Goal: Transaction & Acquisition: Purchase product/service

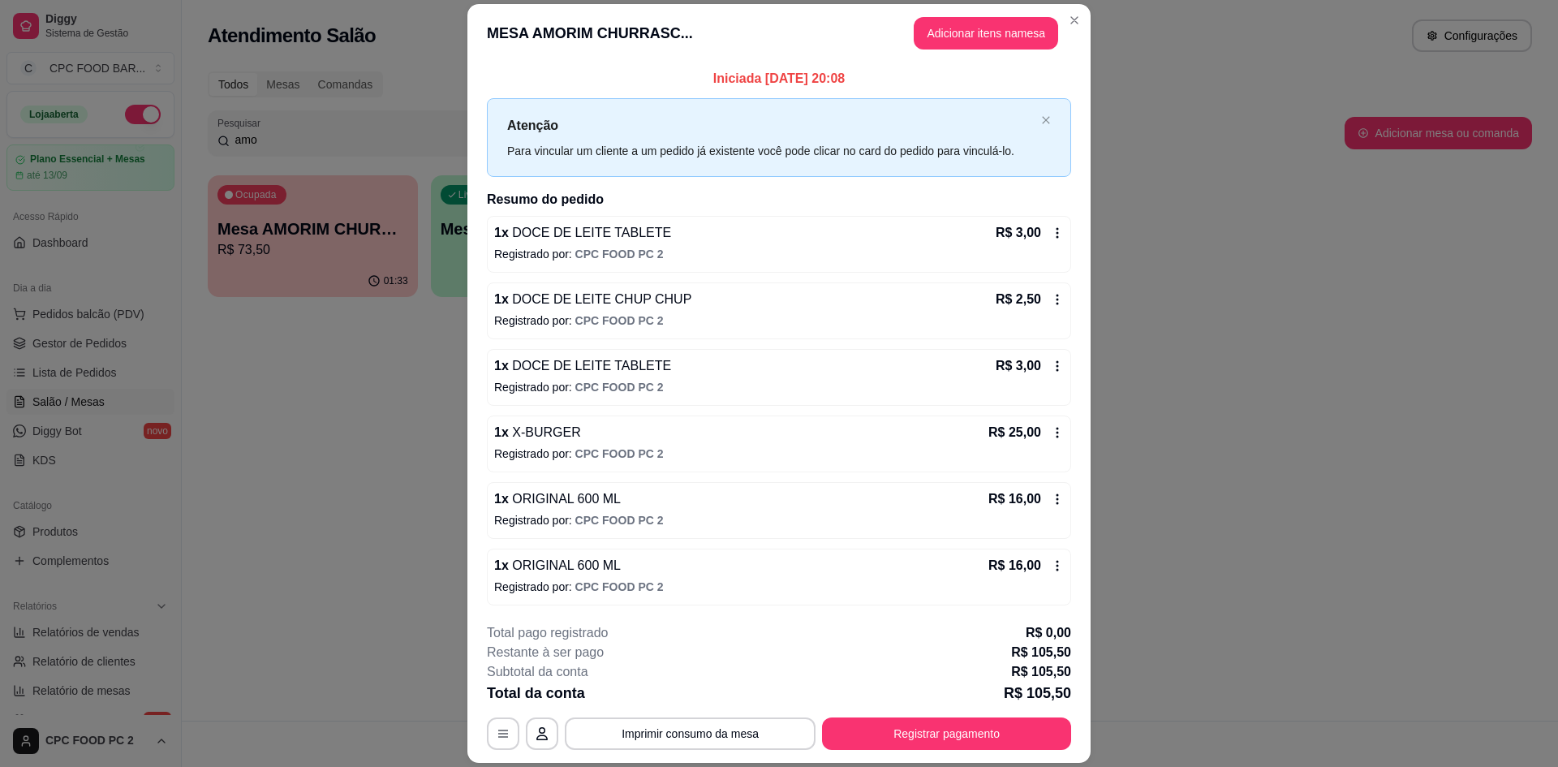
scroll to position [226, 0]
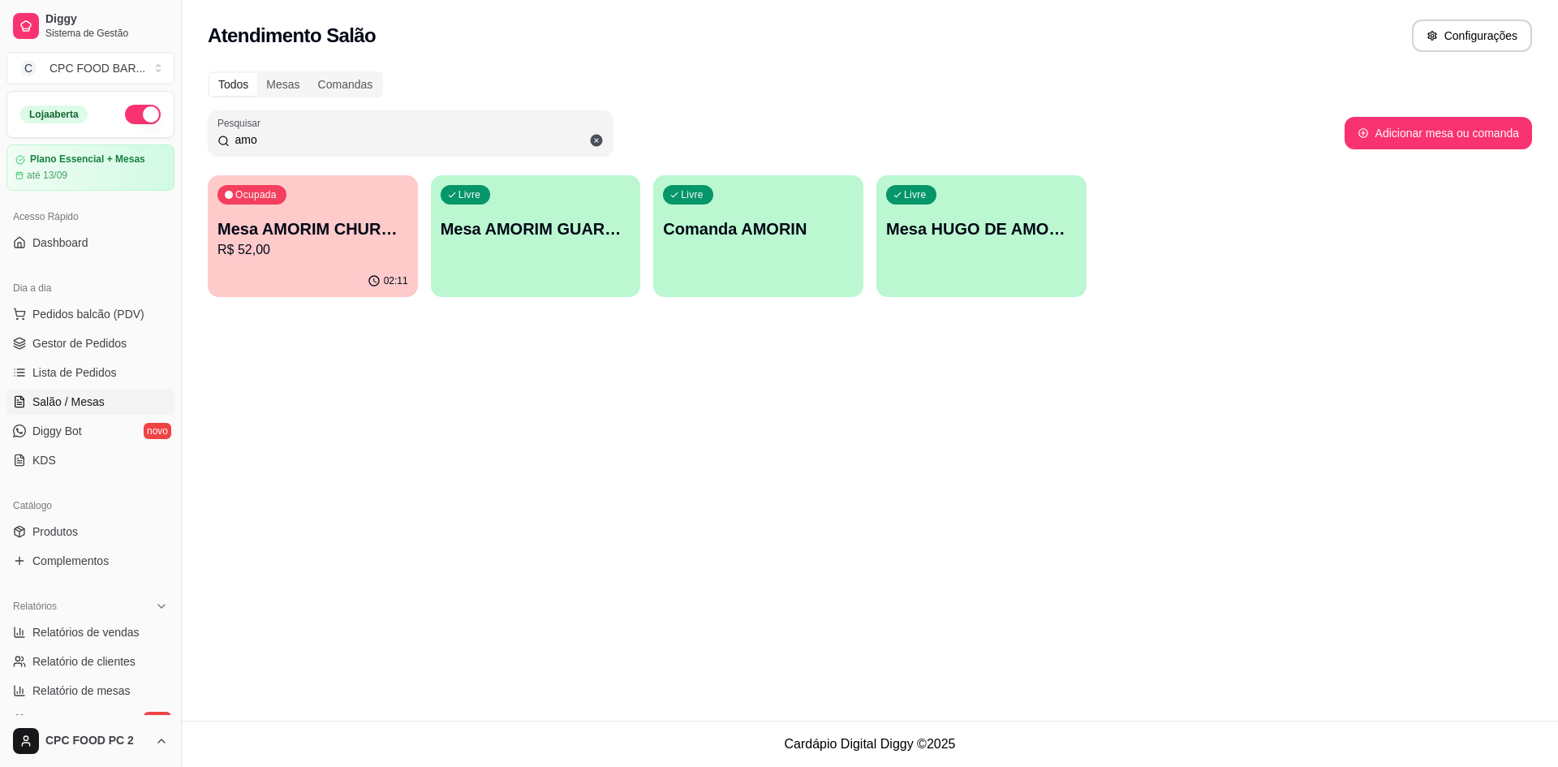
drag, startPoint x: 279, startPoint y: 137, endPoint x: 148, endPoint y: 138, distance: 131.5
click at [148, 138] on div "Diggy Sistema de Gestão C CPC FOOD BAR ... Loja aberta Plano Essencial + Mesas …" at bounding box center [779, 383] width 1558 height 767
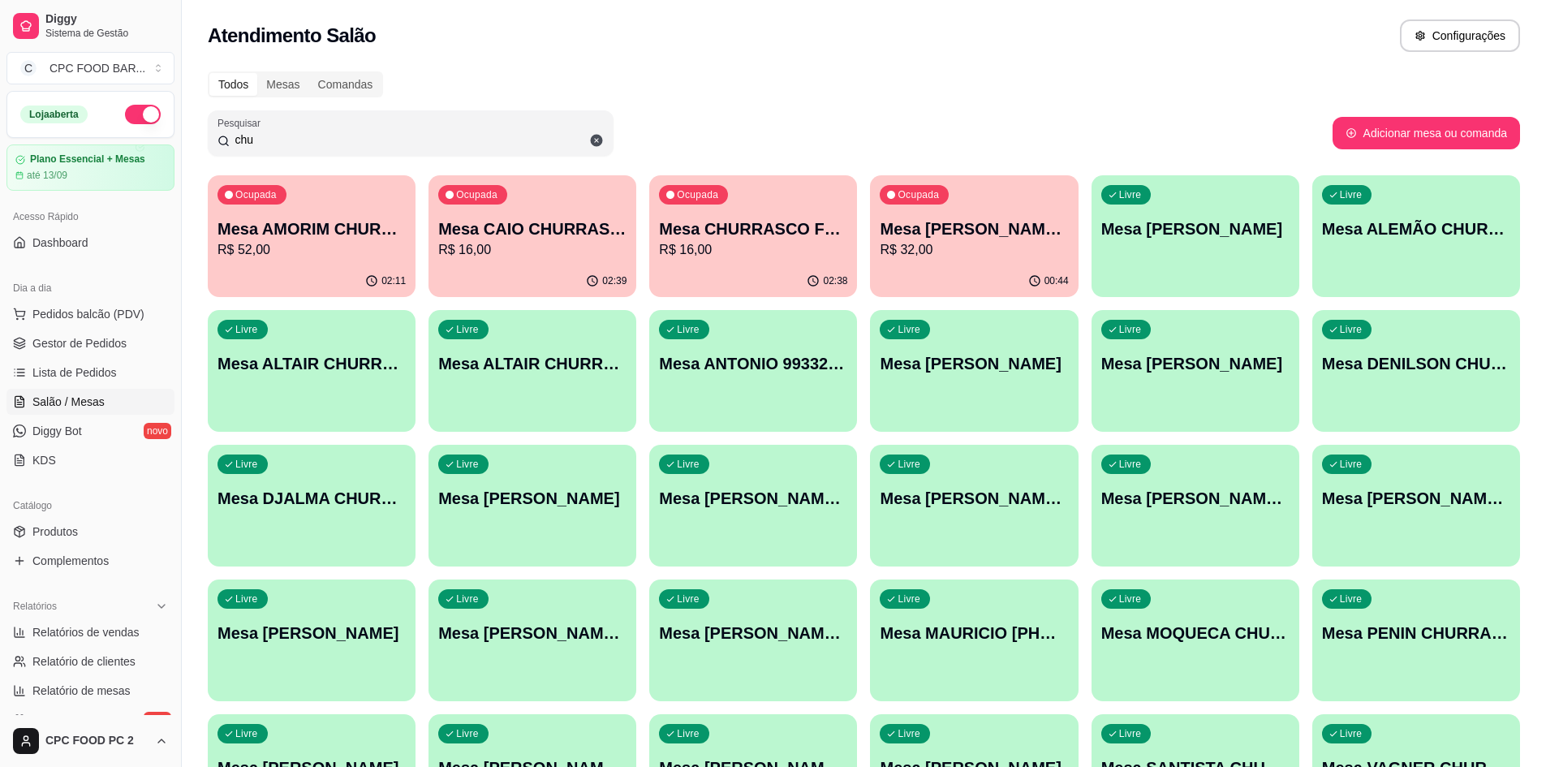
type input "chu"
click at [789, 239] on p "Mesa CHURRASCO FUTEBOL" at bounding box center [753, 229] width 183 height 22
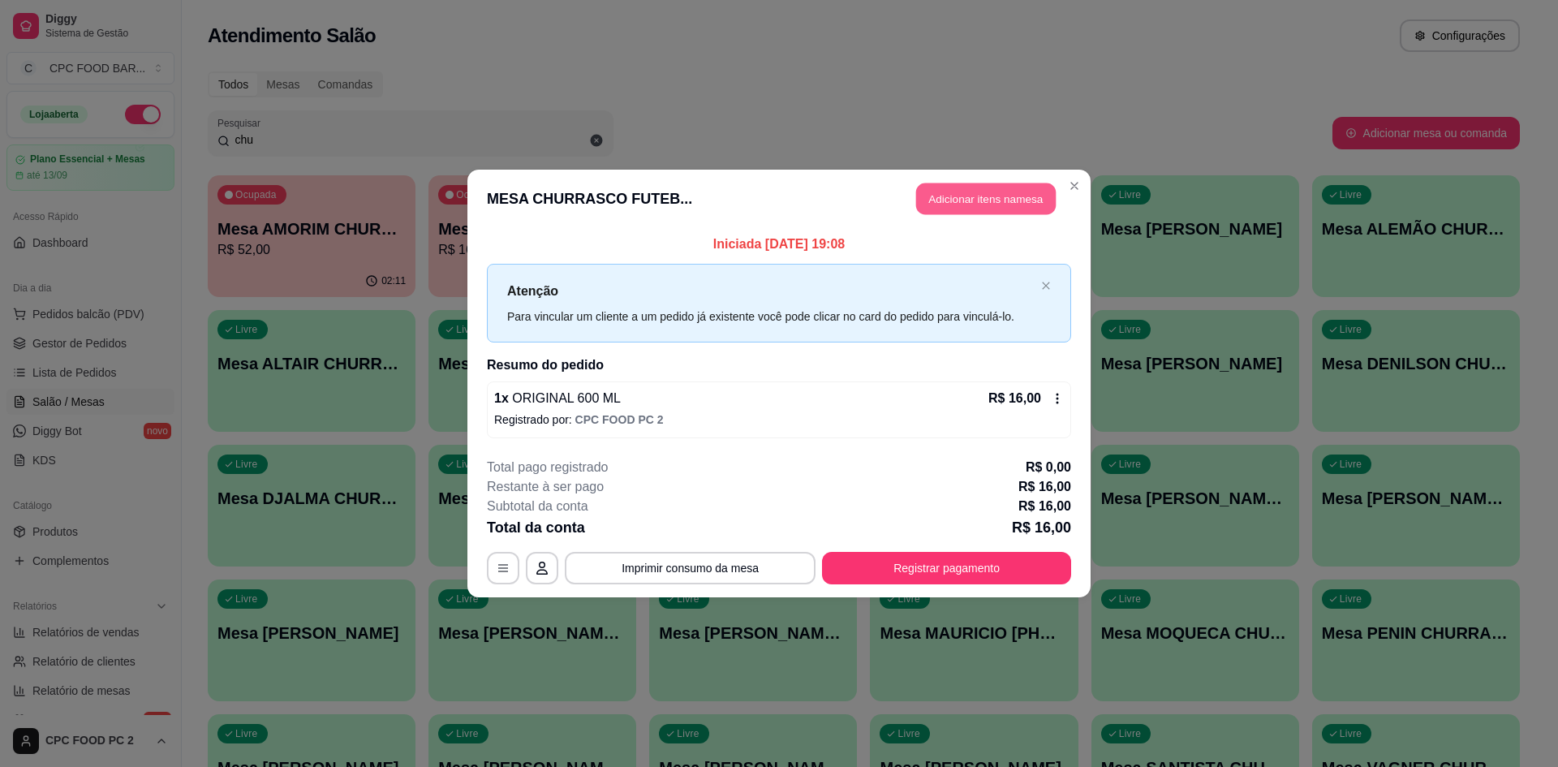
click at [949, 207] on button "Adicionar itens na mesa" at bounding box center [986, 199] width 140 height 32
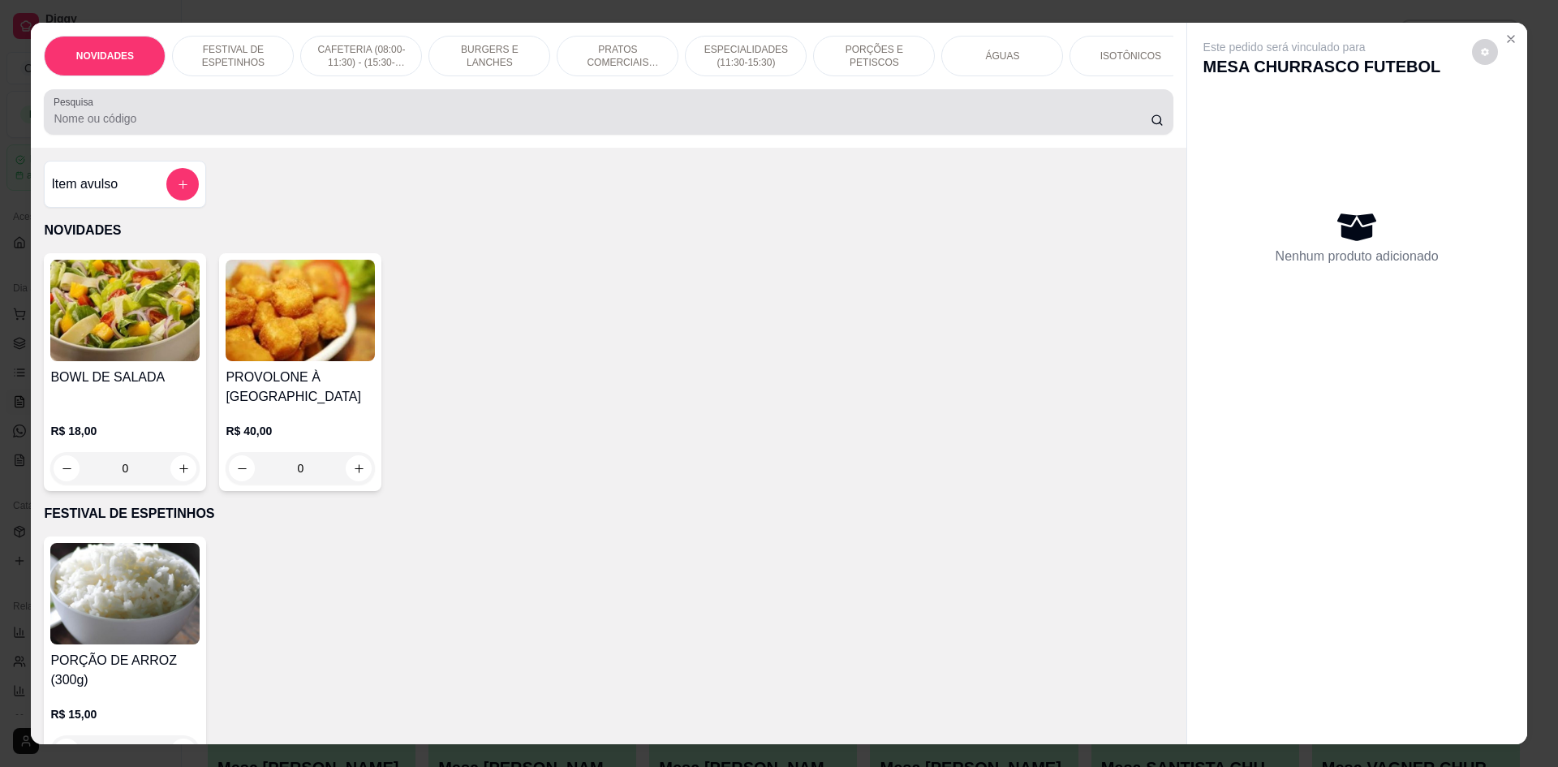
click at [456, 127] on input "Pesquisa" at bounding box center [602, 118] width 1096 height 16
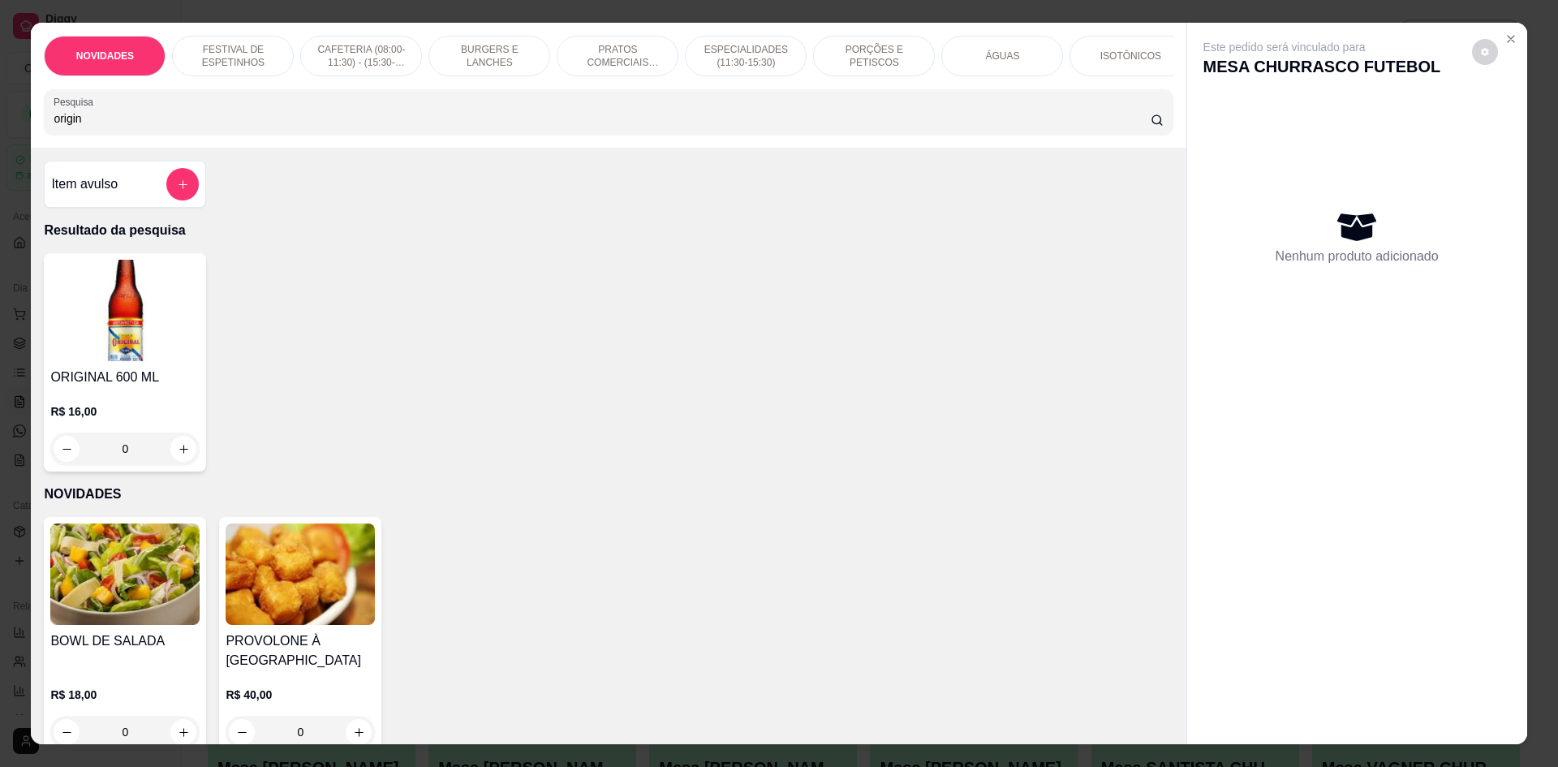
type input "origin"
click at [178, 455] on icon "increase-product-quantity" at bounding box center [184, 449] width 12 height 12
type input "1"
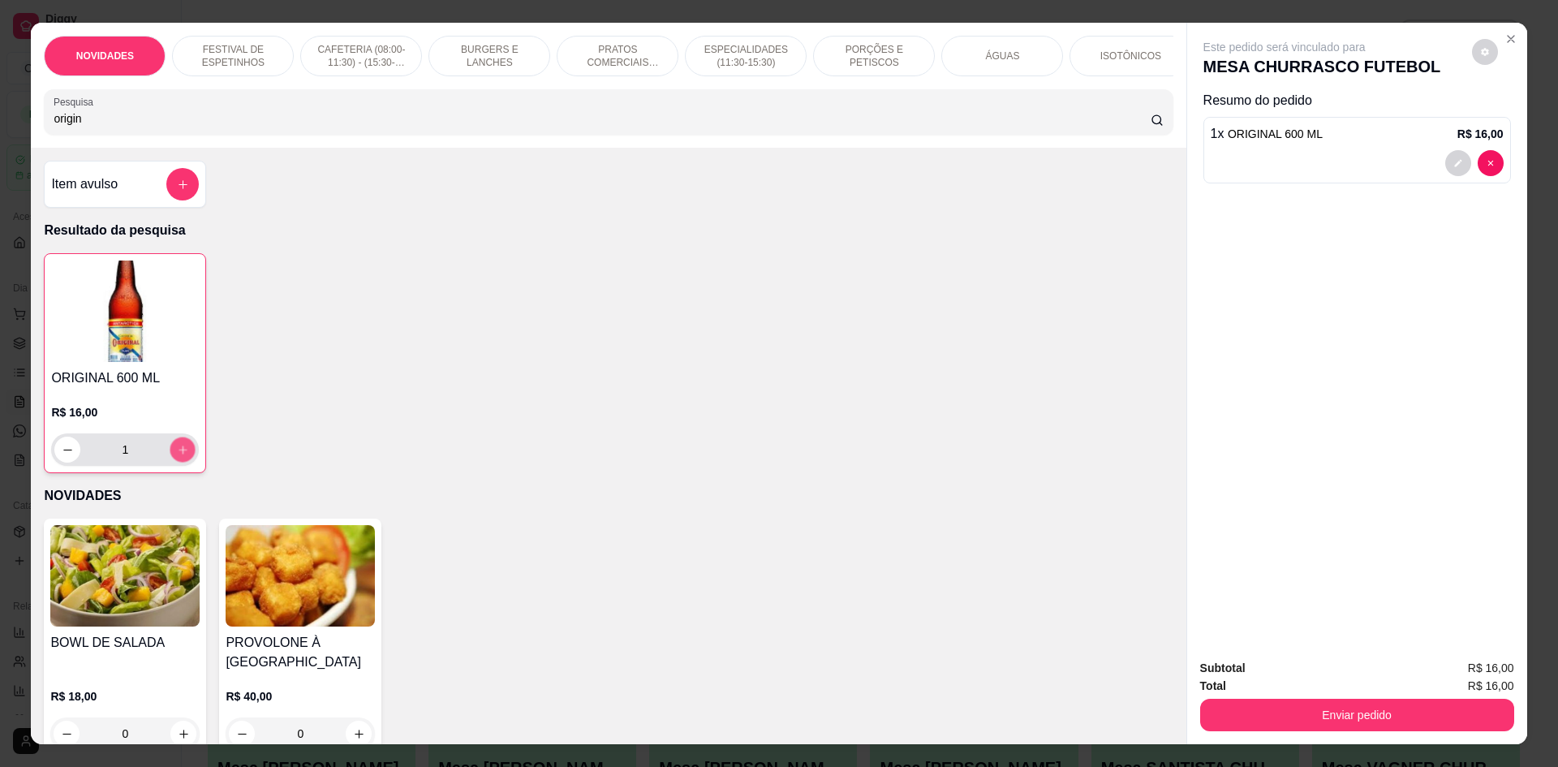
click at [177, 456] on icon "increase-product-quantity" at bounding box center [183, 450] width 12 height 12
type input "2"
click at [62, 456] on icon "decrease-product-quantity" at bounding box center [68, 450] width 12 height 12
type input "1"
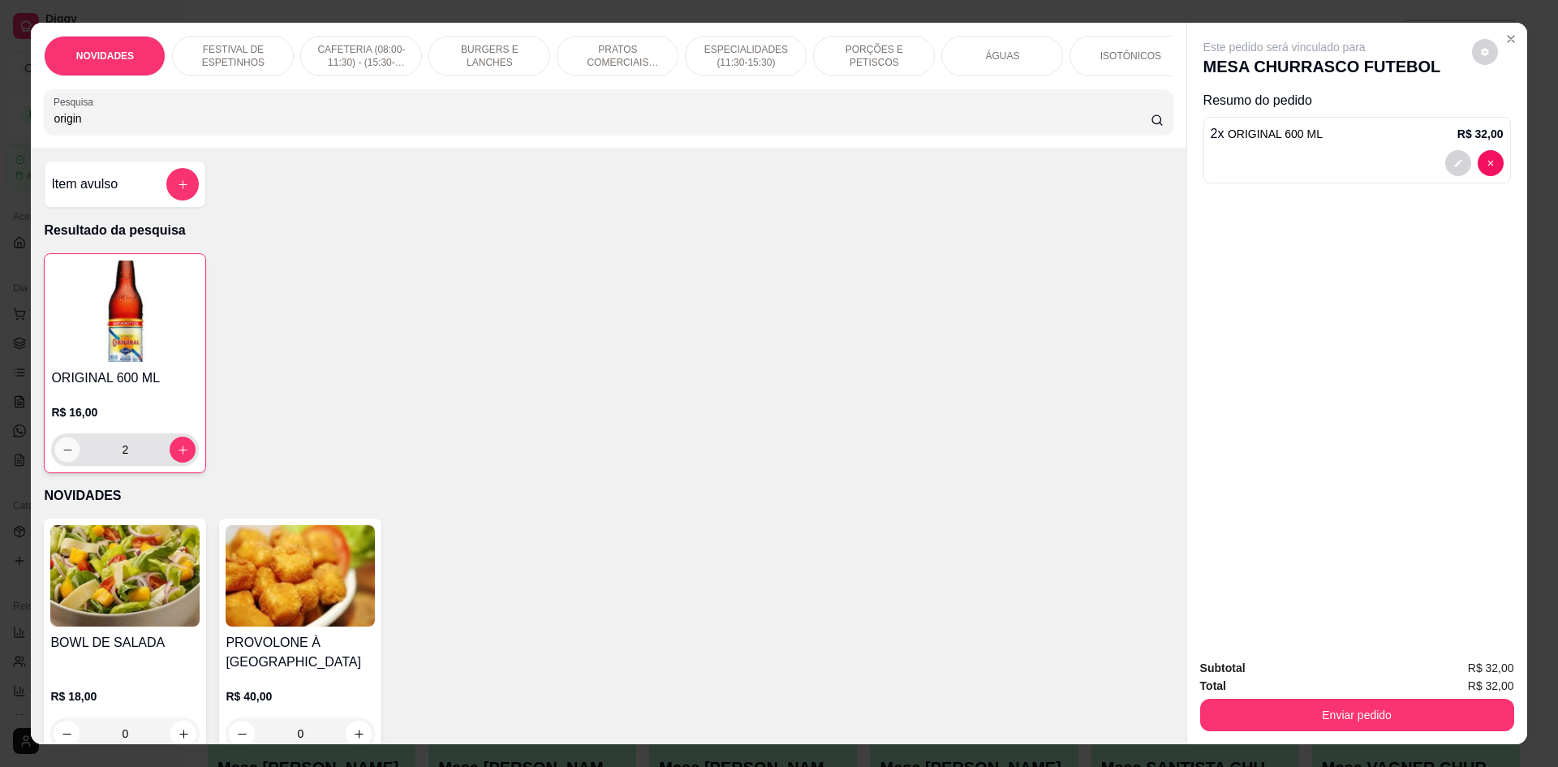
type input "1"
click at [62, 456] on icon "decrease-product-quantity" at bounding box center [68, 450] width 12 height 12
type input "0"
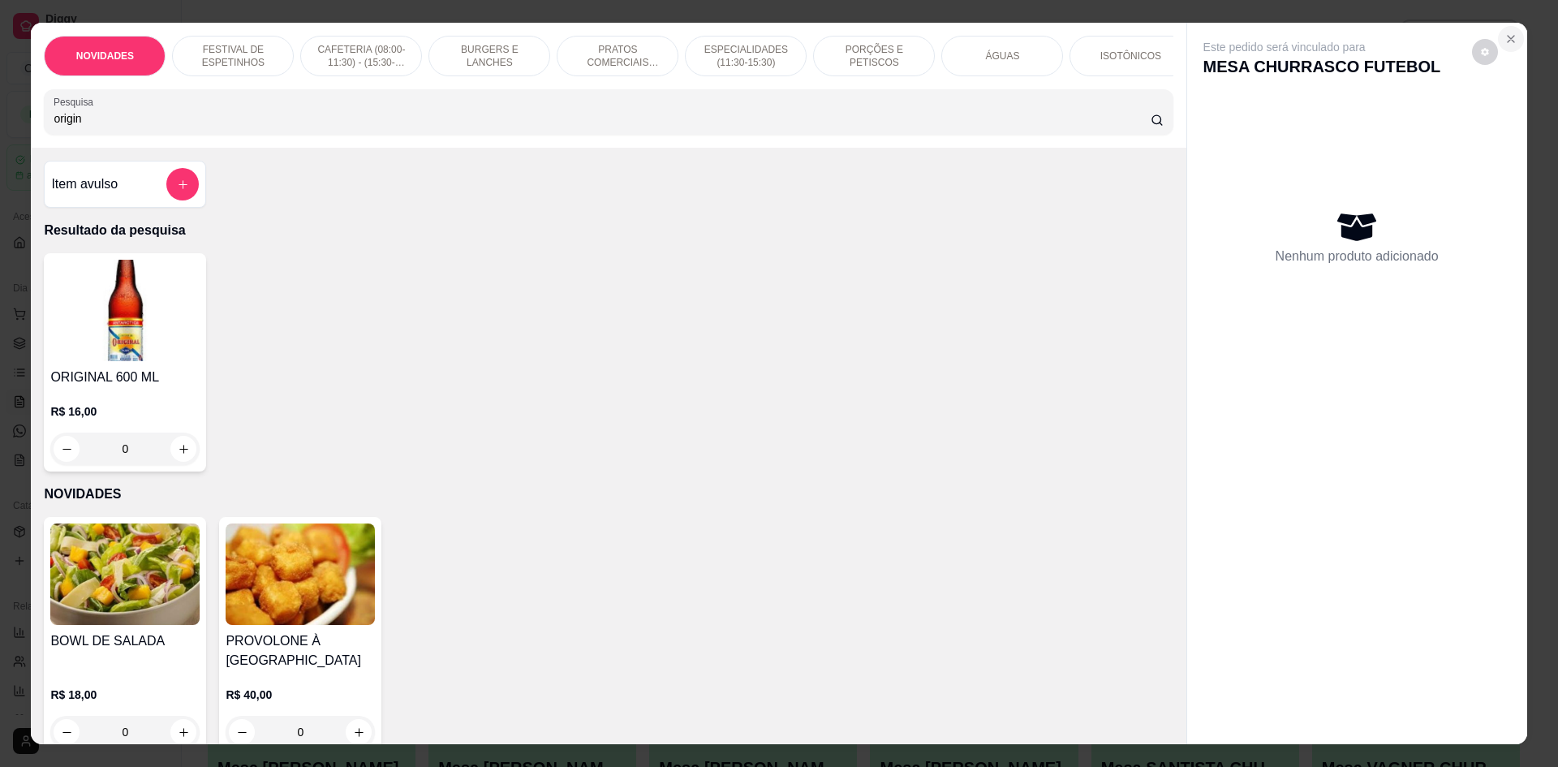
click at [1504, 31] on button "Close" at bounding box center [1511, 39] width 26 height 26
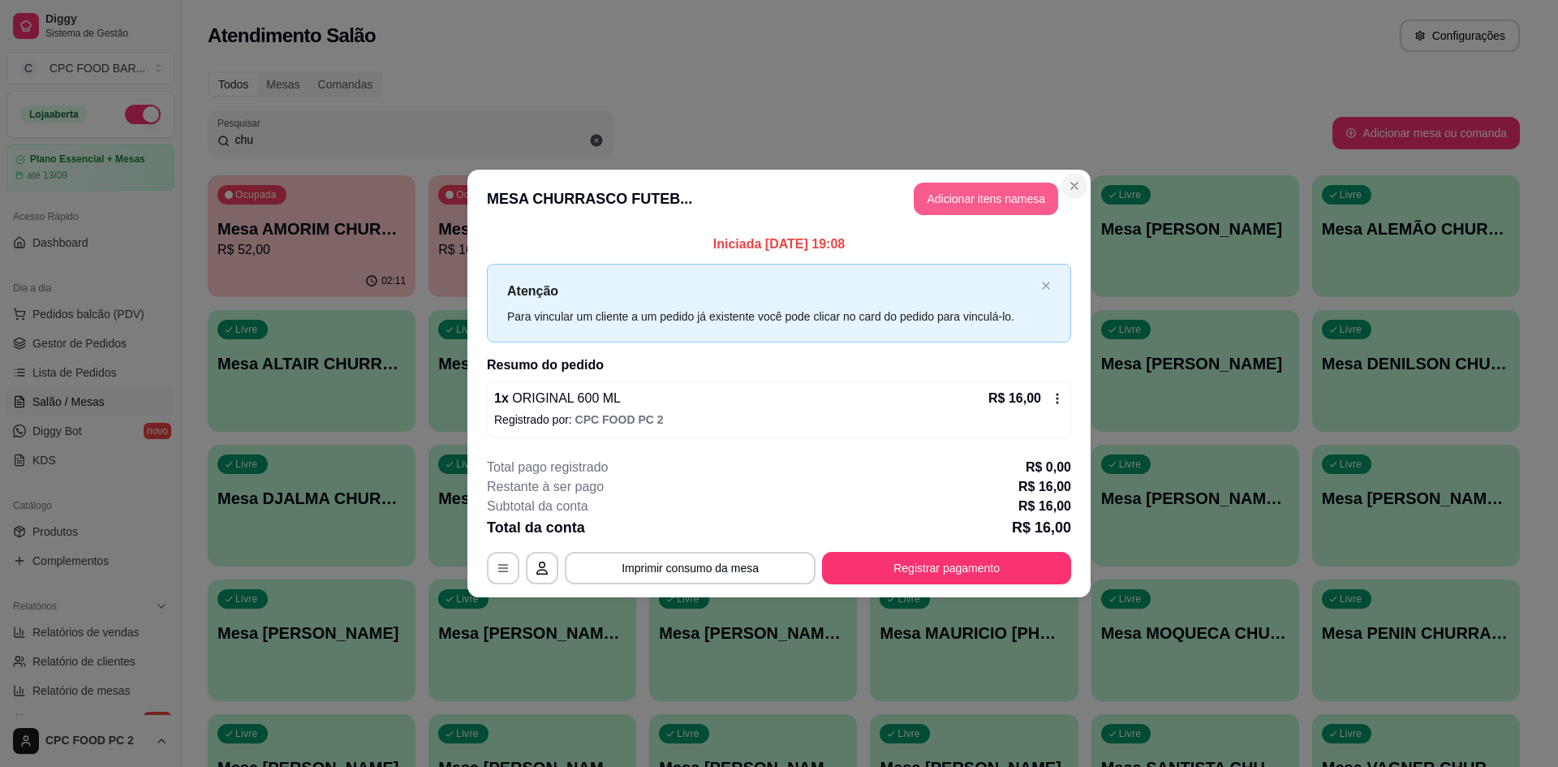
click at [966, 200] on section "**********" at bounding box center [778, 384] width 623 height 428
click at [966, 200] on button "Adicionar itens na mesa" at bounding box center [986, 199] width 140 height 32
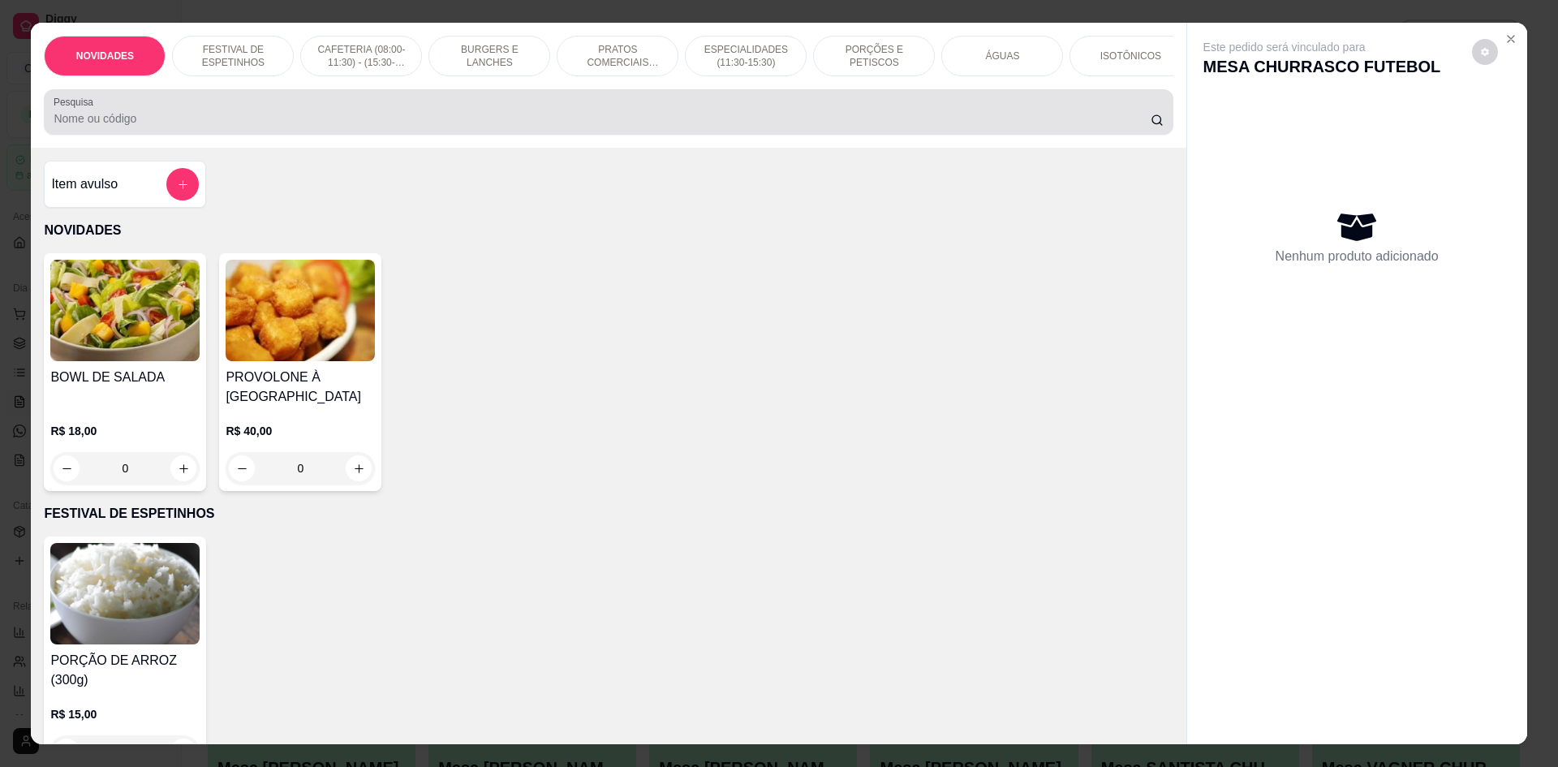
click at [700, 135] on div "Pesquisa" at bounding box center [608, 111] width 1129 height 45
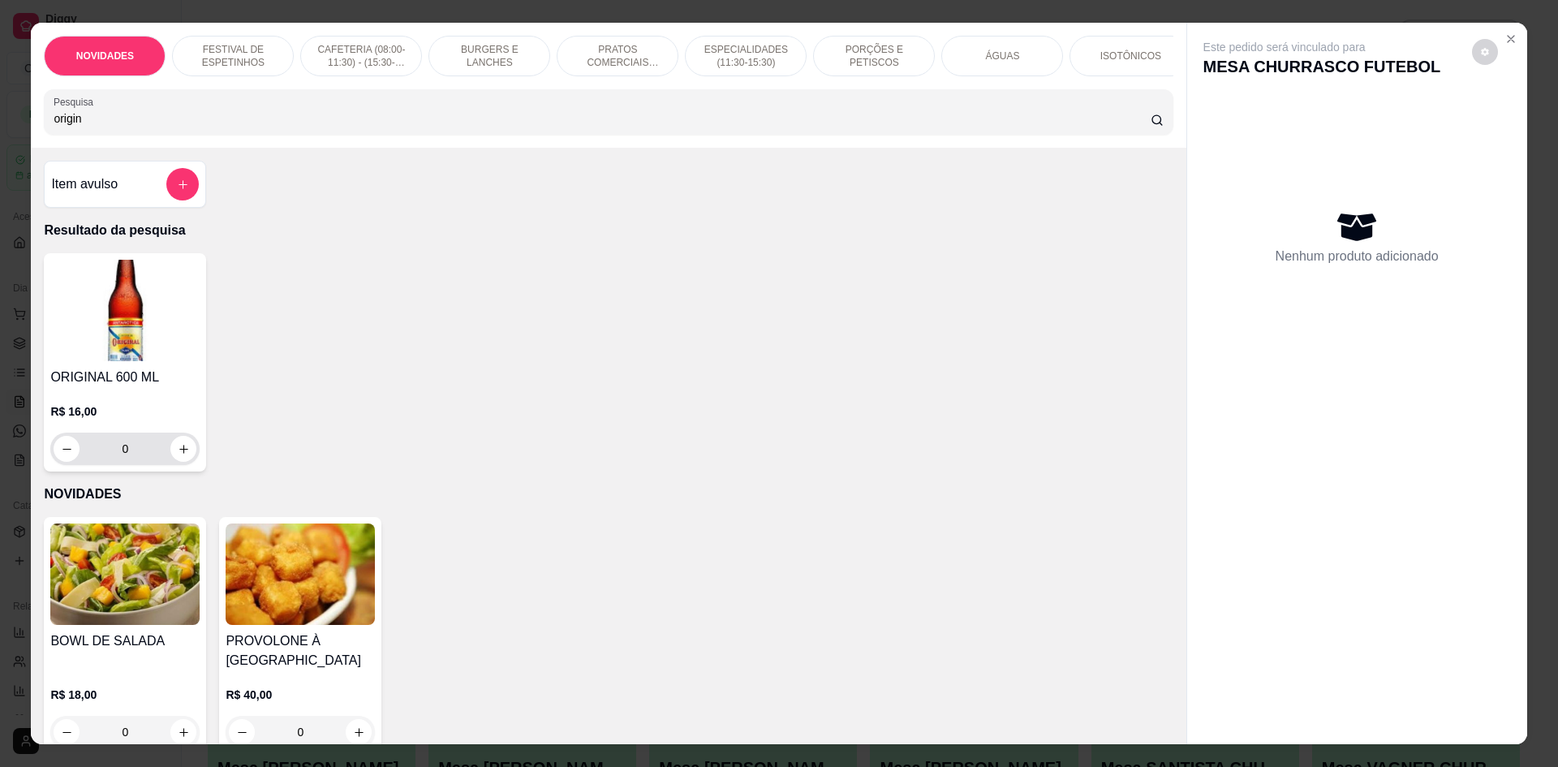
type input "origin"
click at [171, 462] on button "increase-product-quantity" at bounding box center [183, 449] width 25 height 25
type input "1"
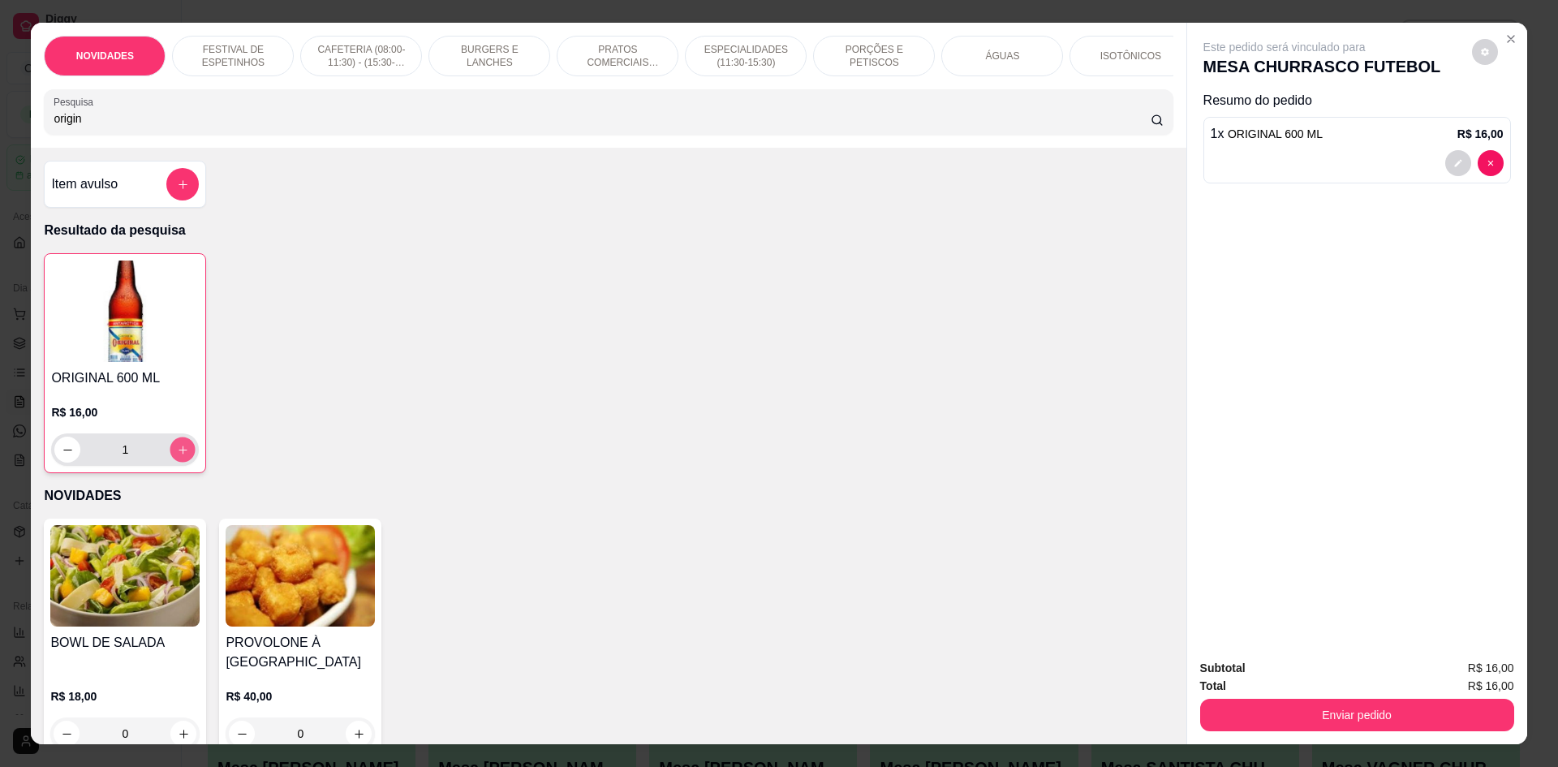
click at [170, 463] on button "increase-product-quantity" at bounding box center [182, 449] width 25 height 25
type input "2"
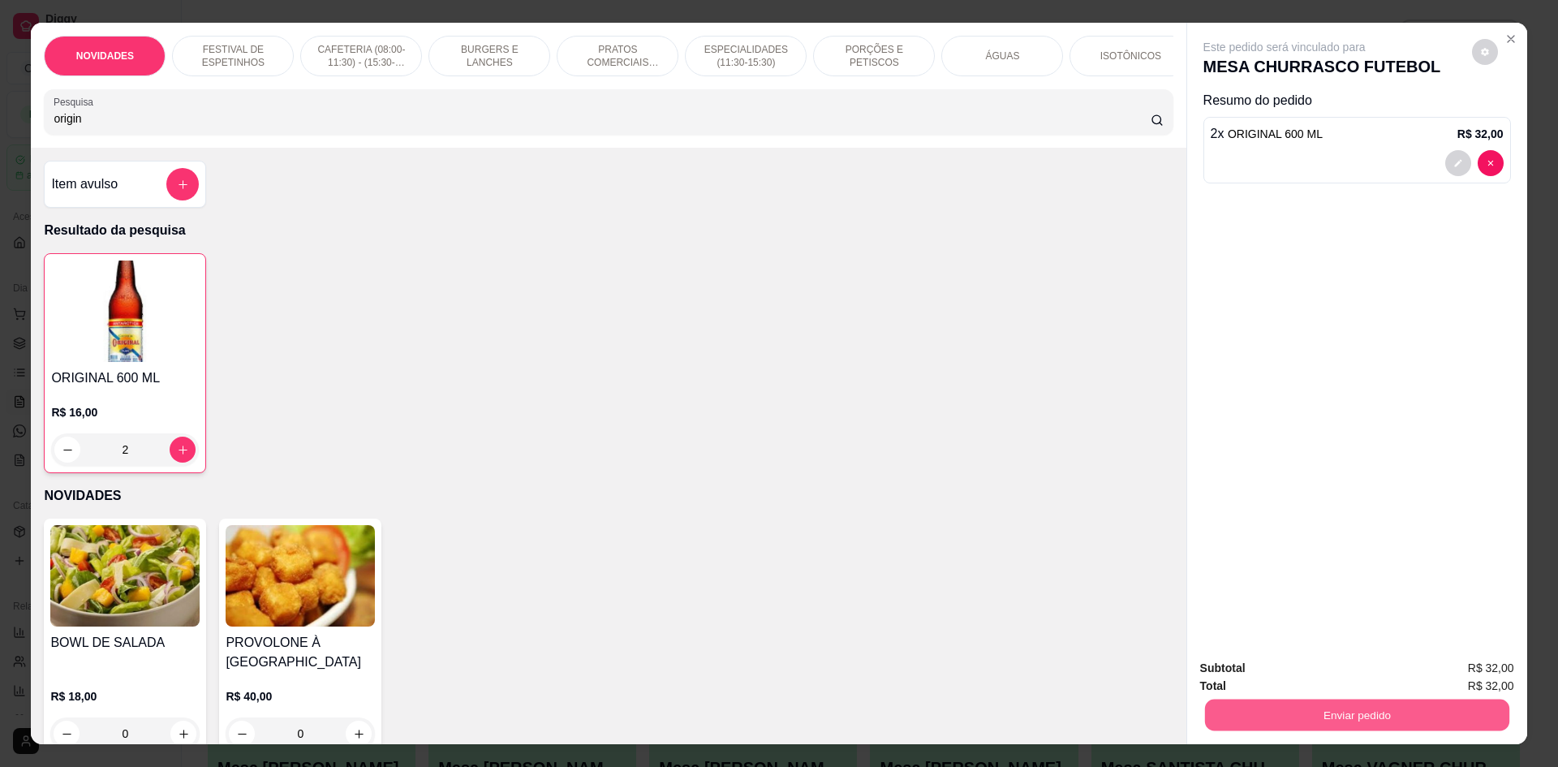
click at [1294, 725] on button "Enviar pedido" at bounding box center [1356, 715] width 304 height 32
click at [1282, 675] on button "Não registrar e enviar pedido" at bounding box center [1303, 675] width 164 height 30
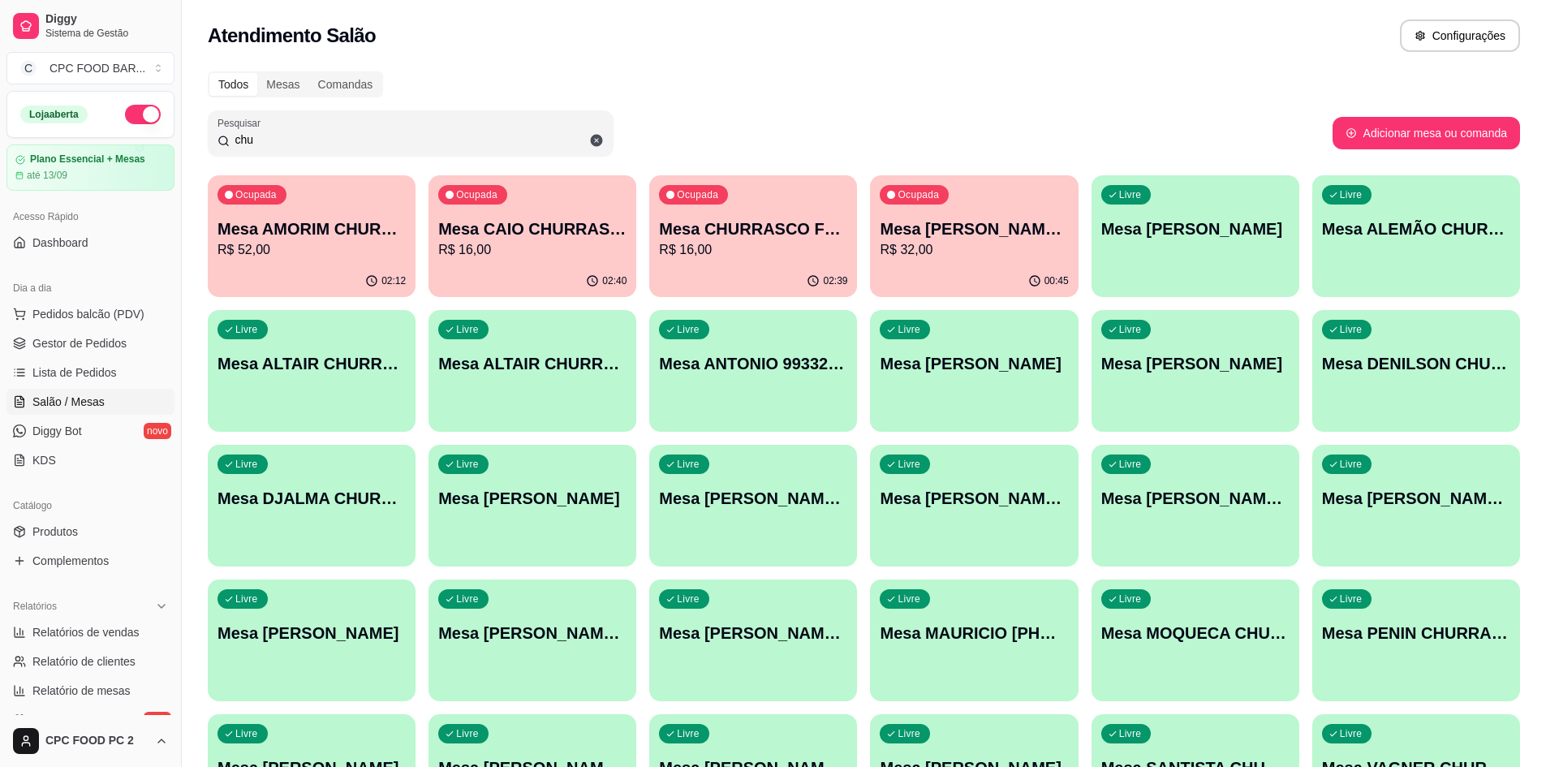
click at [971, 225] on p "Mesa [PERSON_NAME] CHURRASCO" at bounding box center [974, 229] width 188 height 23
click at [330, 252] on p "R$ 52,00" at bounding box center [311, 249] width 183 height 19
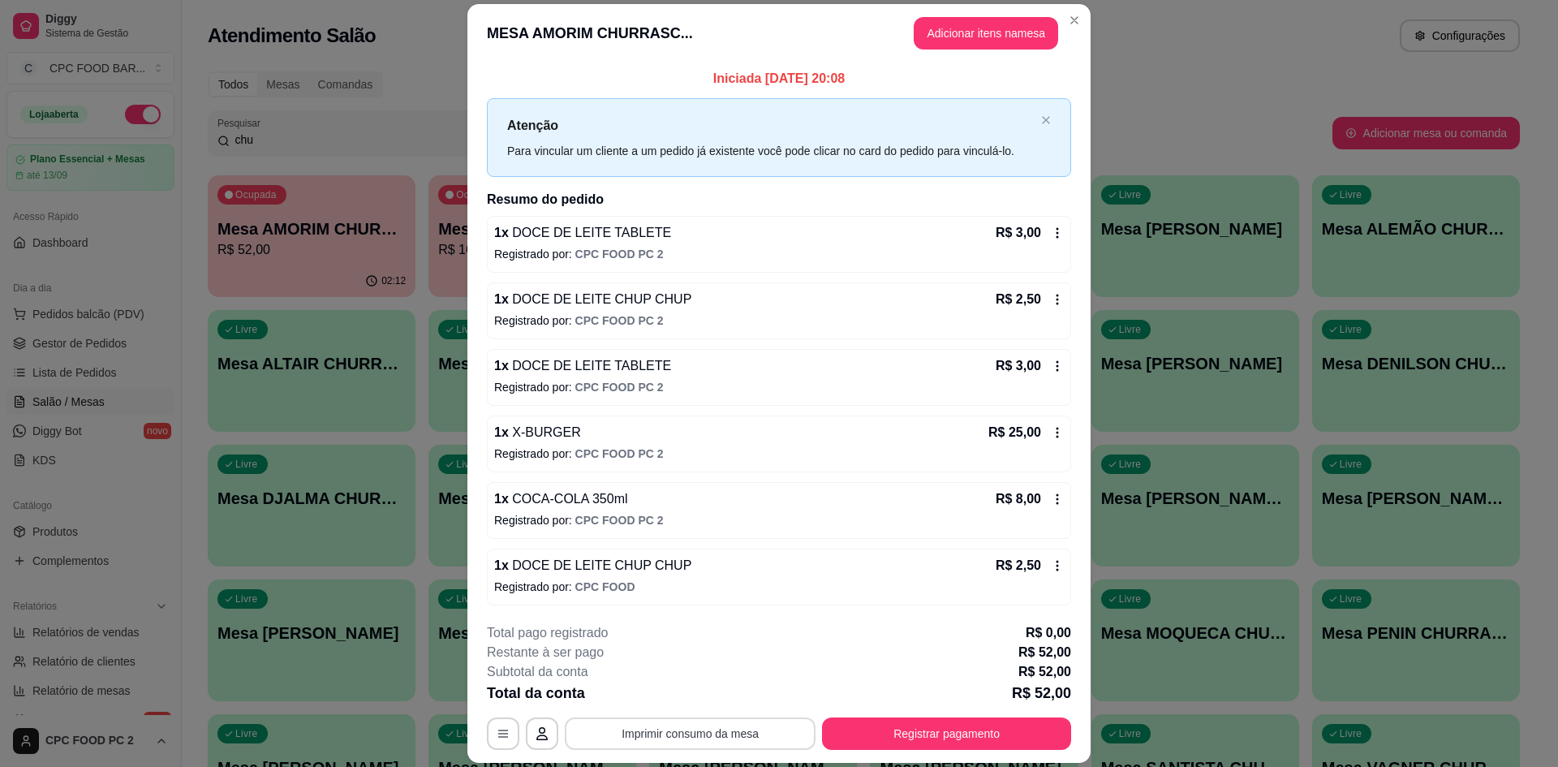
click at [666, 738] on button "Imprimir consumo da mesa" at bounding box center [690, 733] width 251 height 32
click at [691, 729] on button "Imprimir consumo da mesa" at bounding box center [690, 734] width 243 height 32
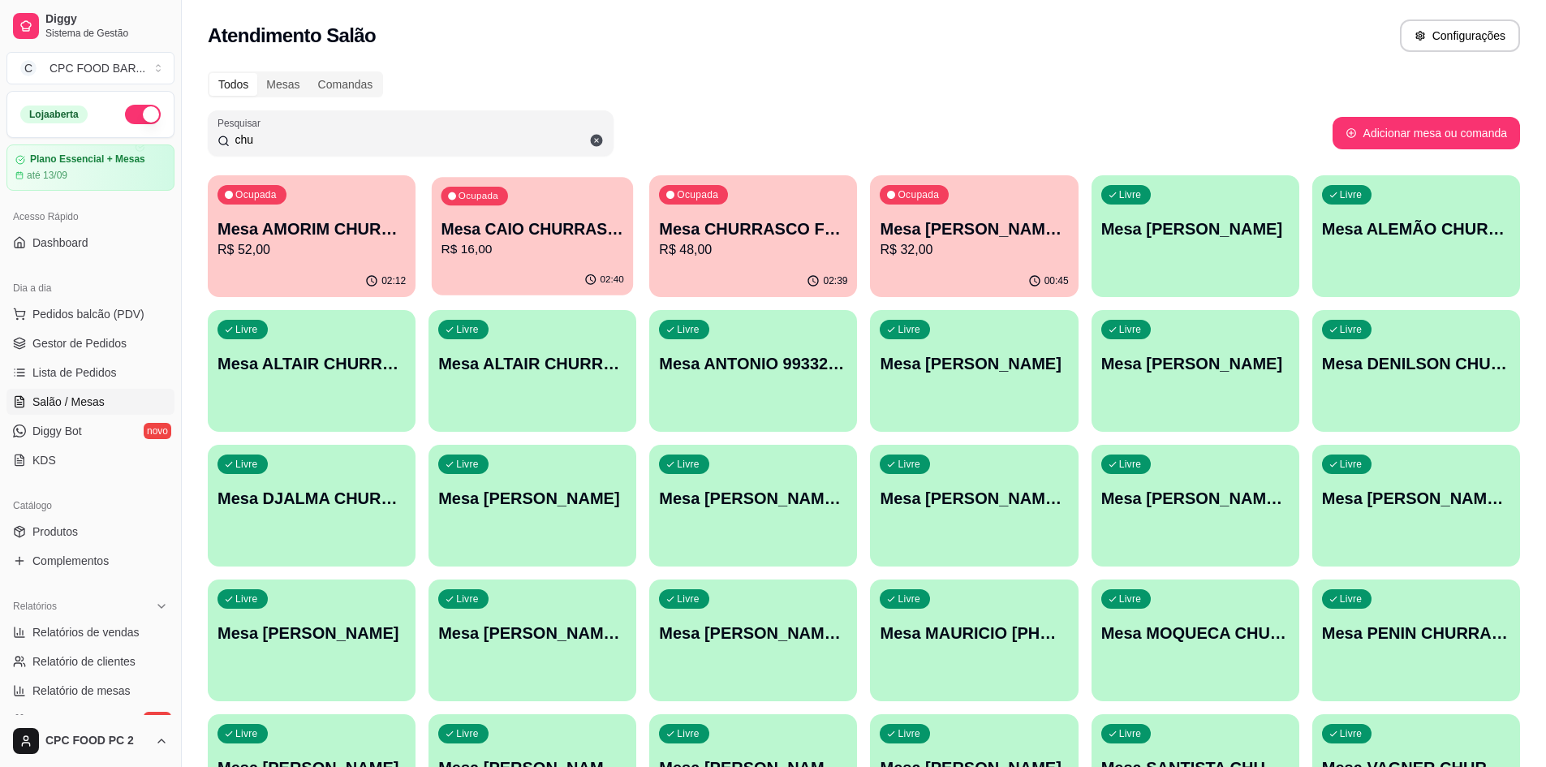
click at [595, 236] on p "Mesa CAIO CHURRASCO" at bounding box center [533, 229] width 183 height 22
click at [756, 219] on p "Mesa CHURRASCO FUTEBOL" at bounding box center [753, 229] width 188 height 23
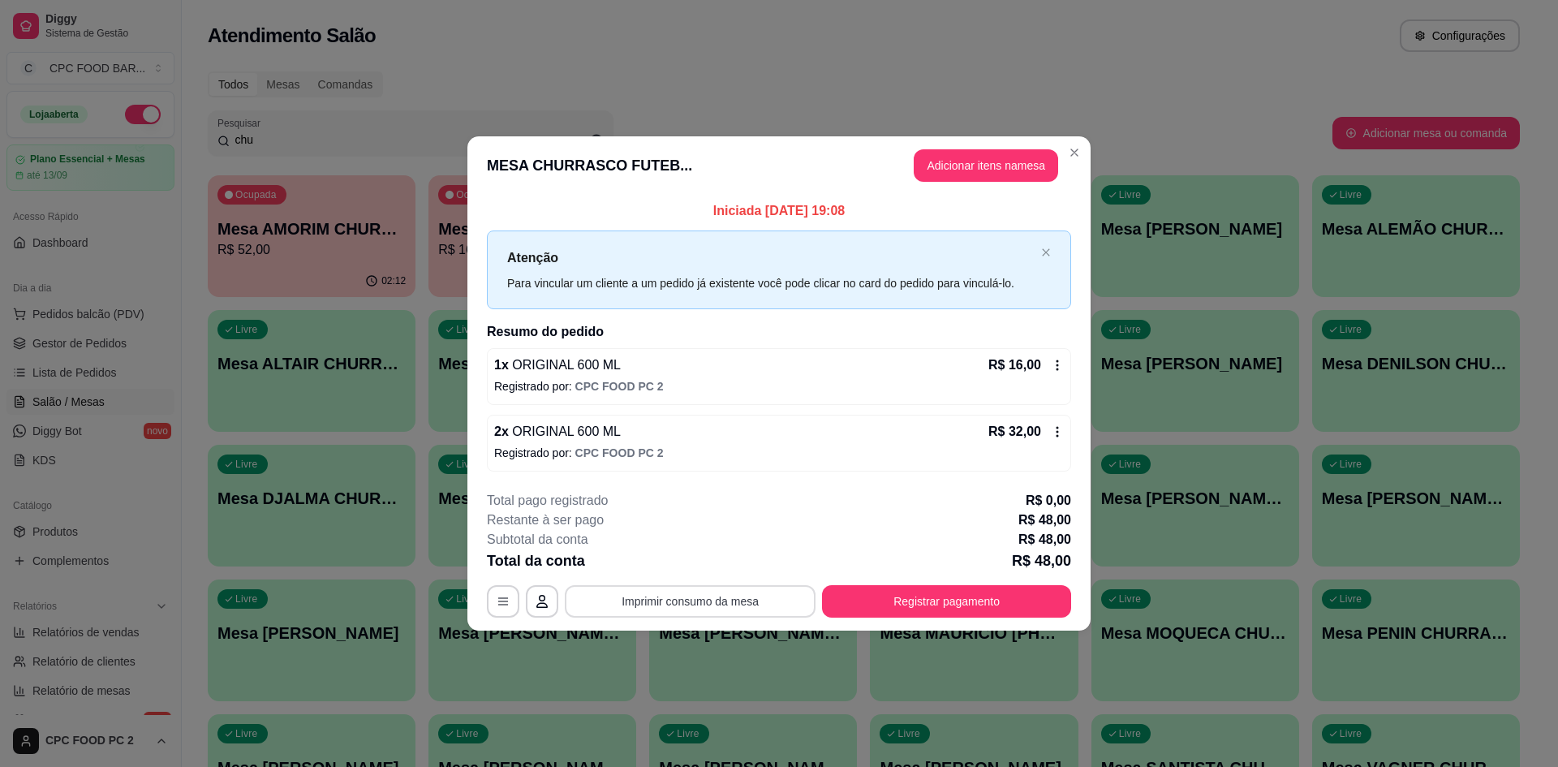
click at [700, 599] on button "Imprimir consumo da mesa" at bounding box center [690, 601] width 251 height 32
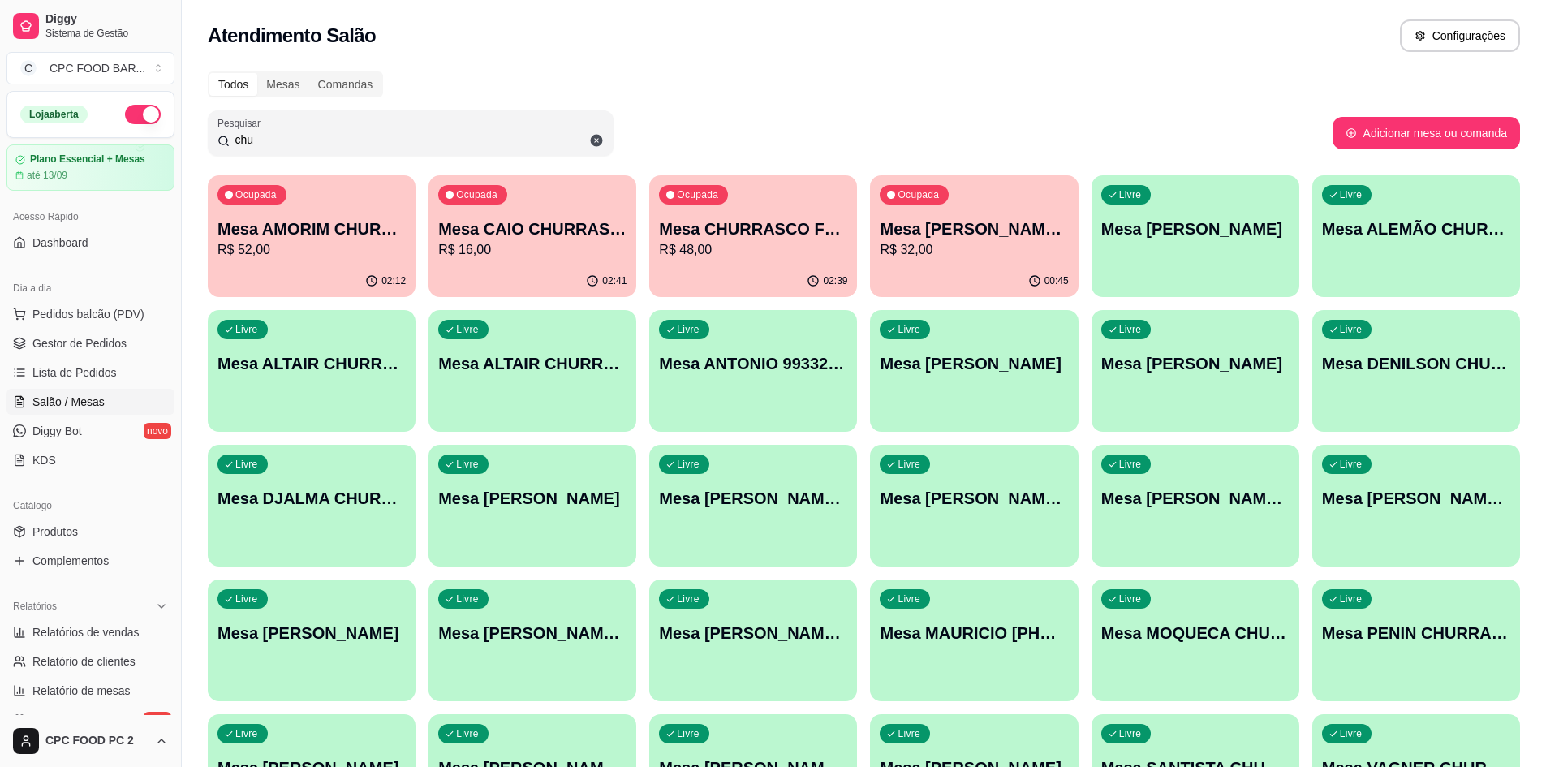
click at [1003, 249] on p "R$ 32,00" at bounding box center [974, 249] width 188 height 19
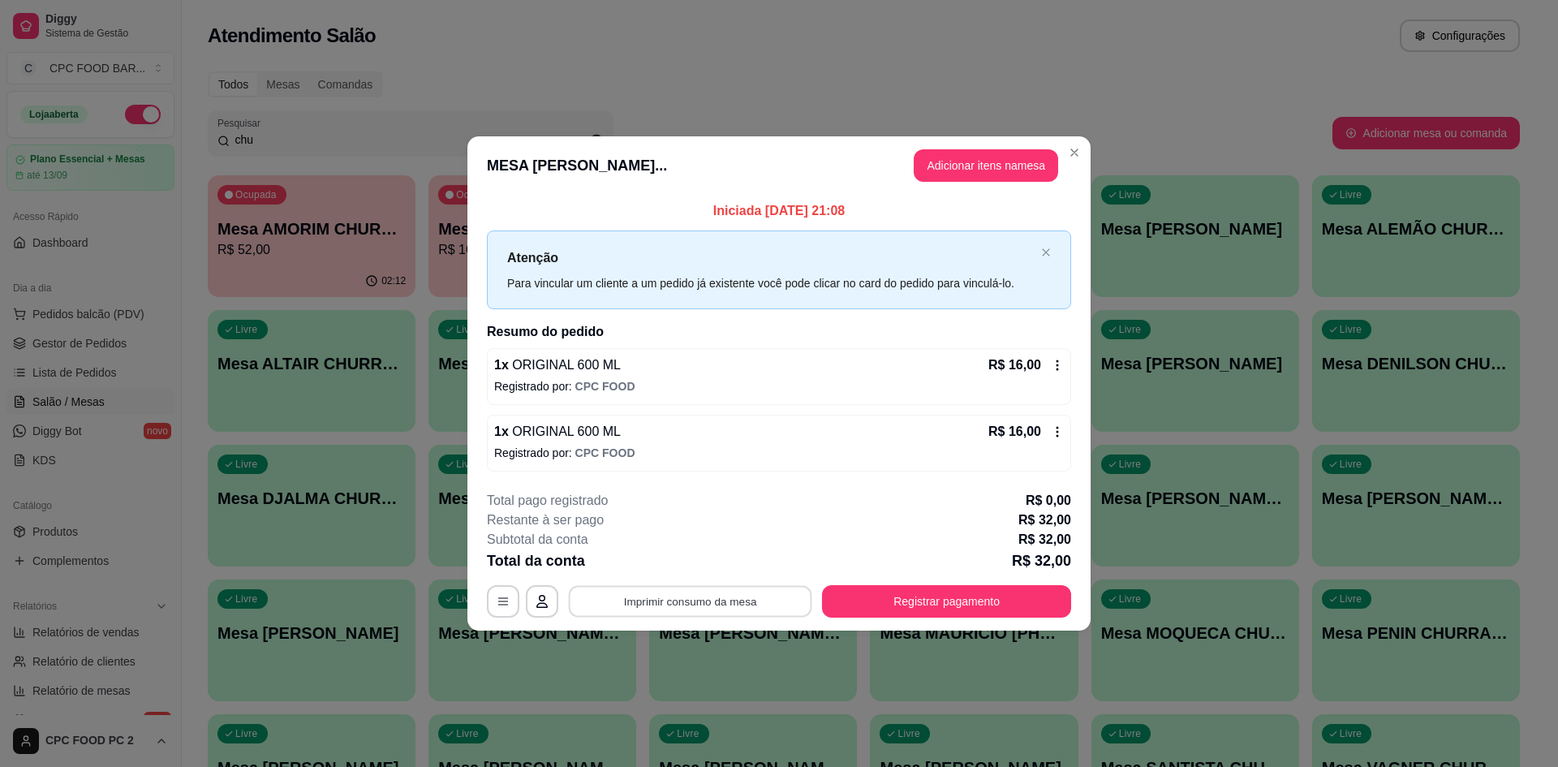
click at [724, 586] on button "Imprimir consumo da mesa" at bounding box center [690, 602] width 243 height 32
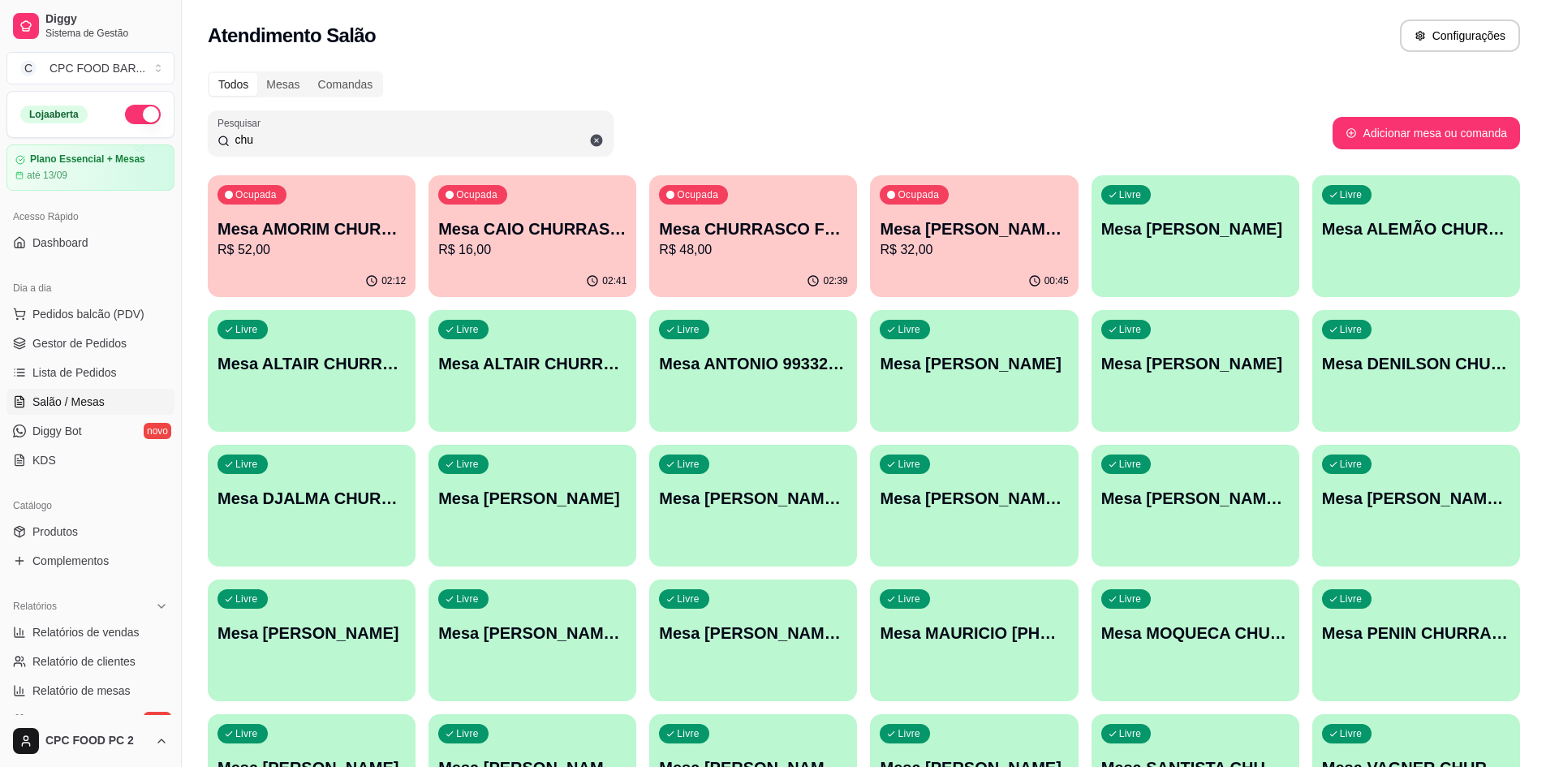
drag, startPoint x: 440, startPoint y: 144, endPoint x: 199, endPoint y: 139, distance: 241.1
click at [199, 139] on div "Todos Mesas Comandas Pesquisar chu Adicionar mesa ou comanda Ocupada Mesa AMORI…" at bounding box center [864, 526] width 1364 height 928
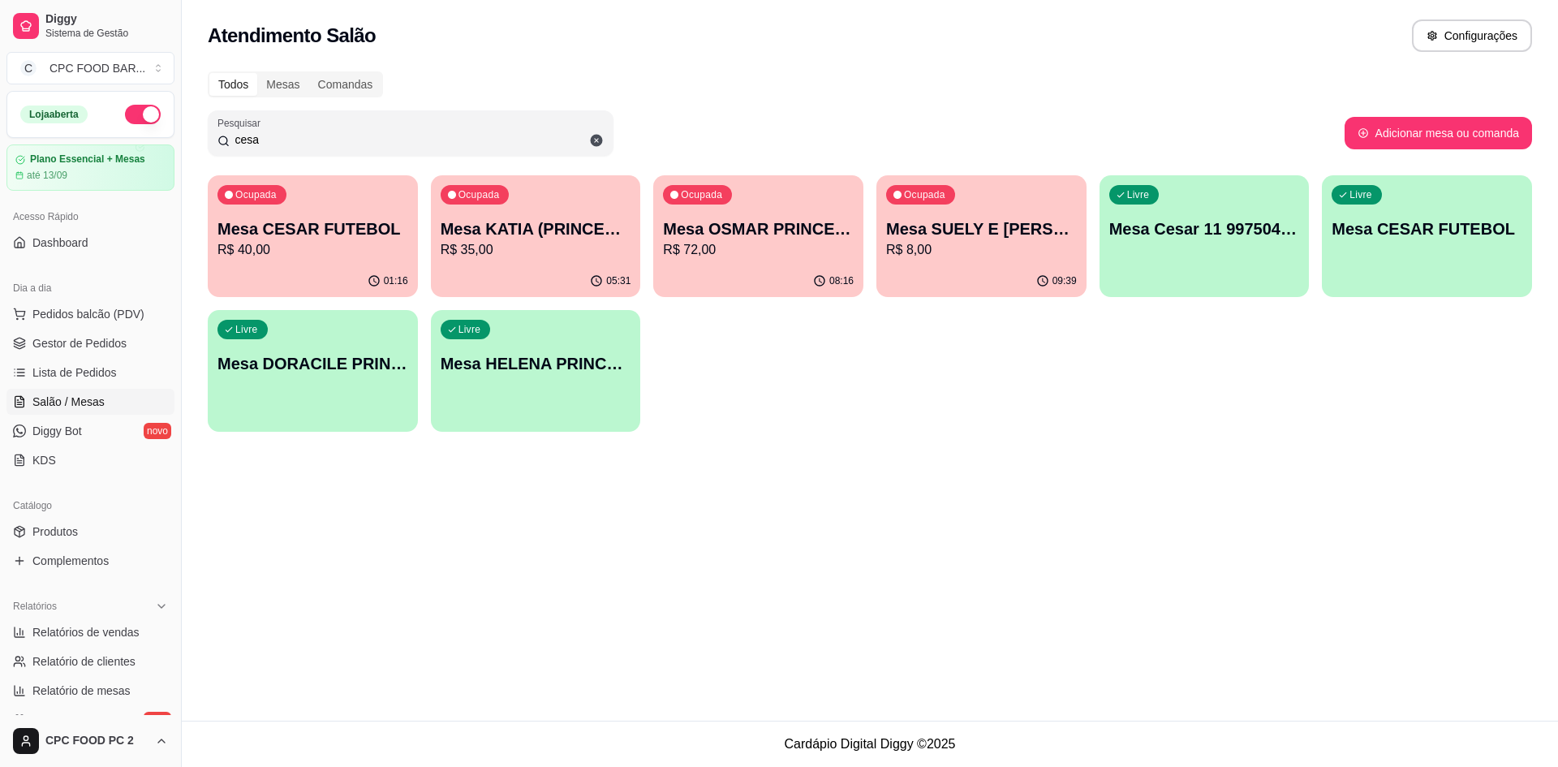
type input "cesa"
click at [373, 221] on p "Mesa CESAR FUTEBOL" at bounding box center [313, 229] width 185 height 22
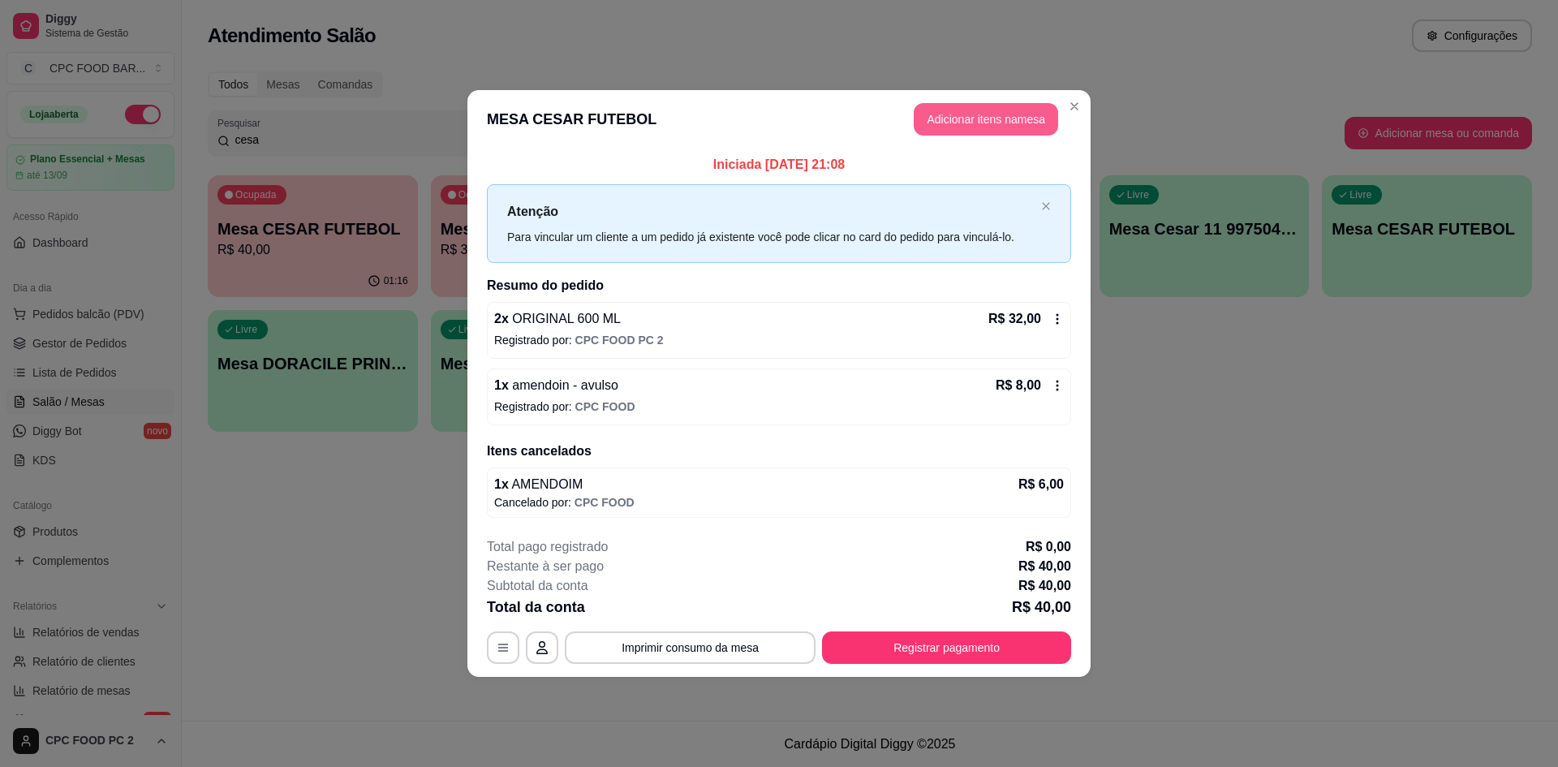
click at [972, 111] on button "Adicionar itens na mesa" at bounding box center [986, 119] width 144 height 32
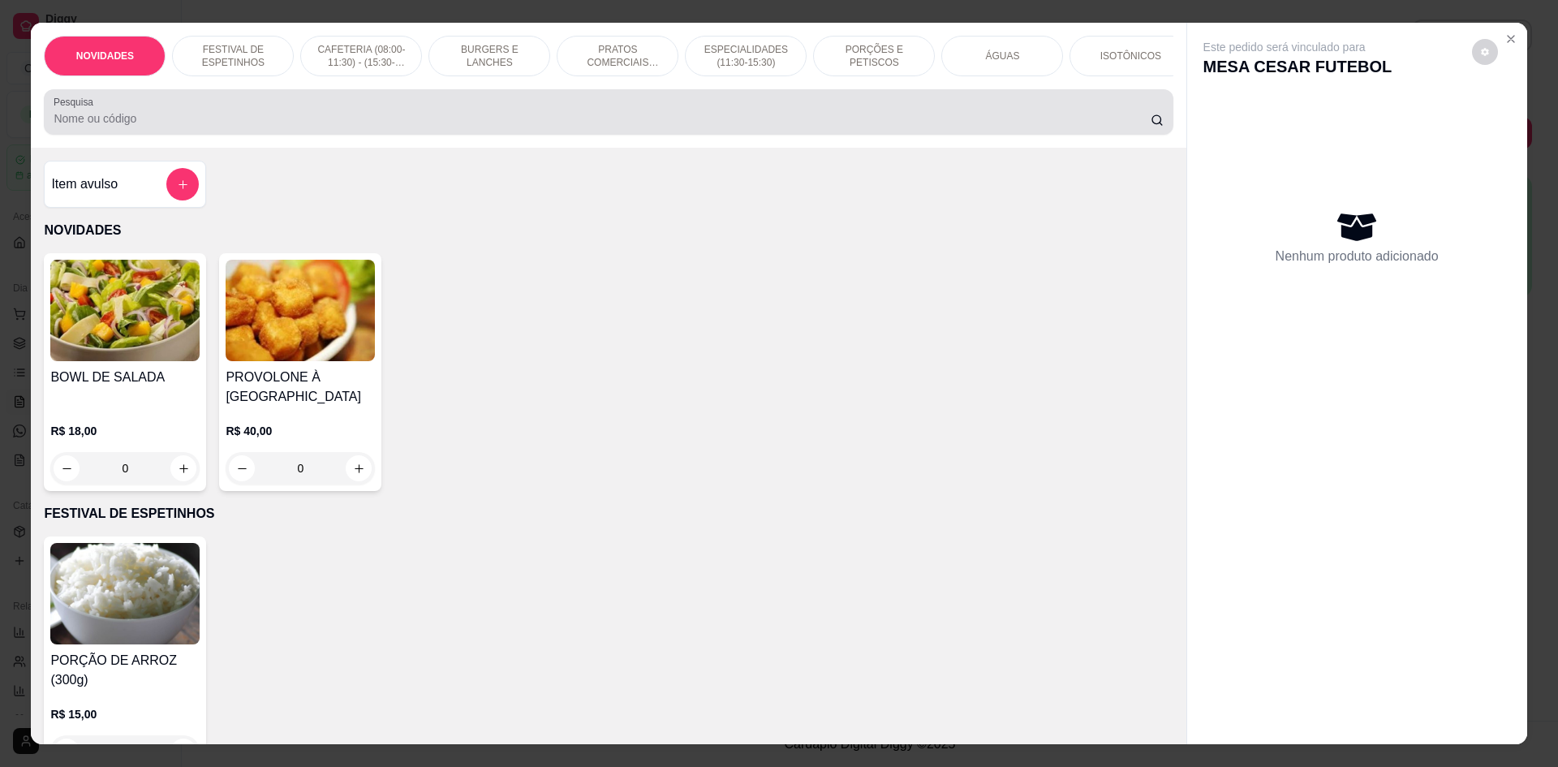
click at [555, 122] on div at bounding box center [608, 112] width 1109 height 32
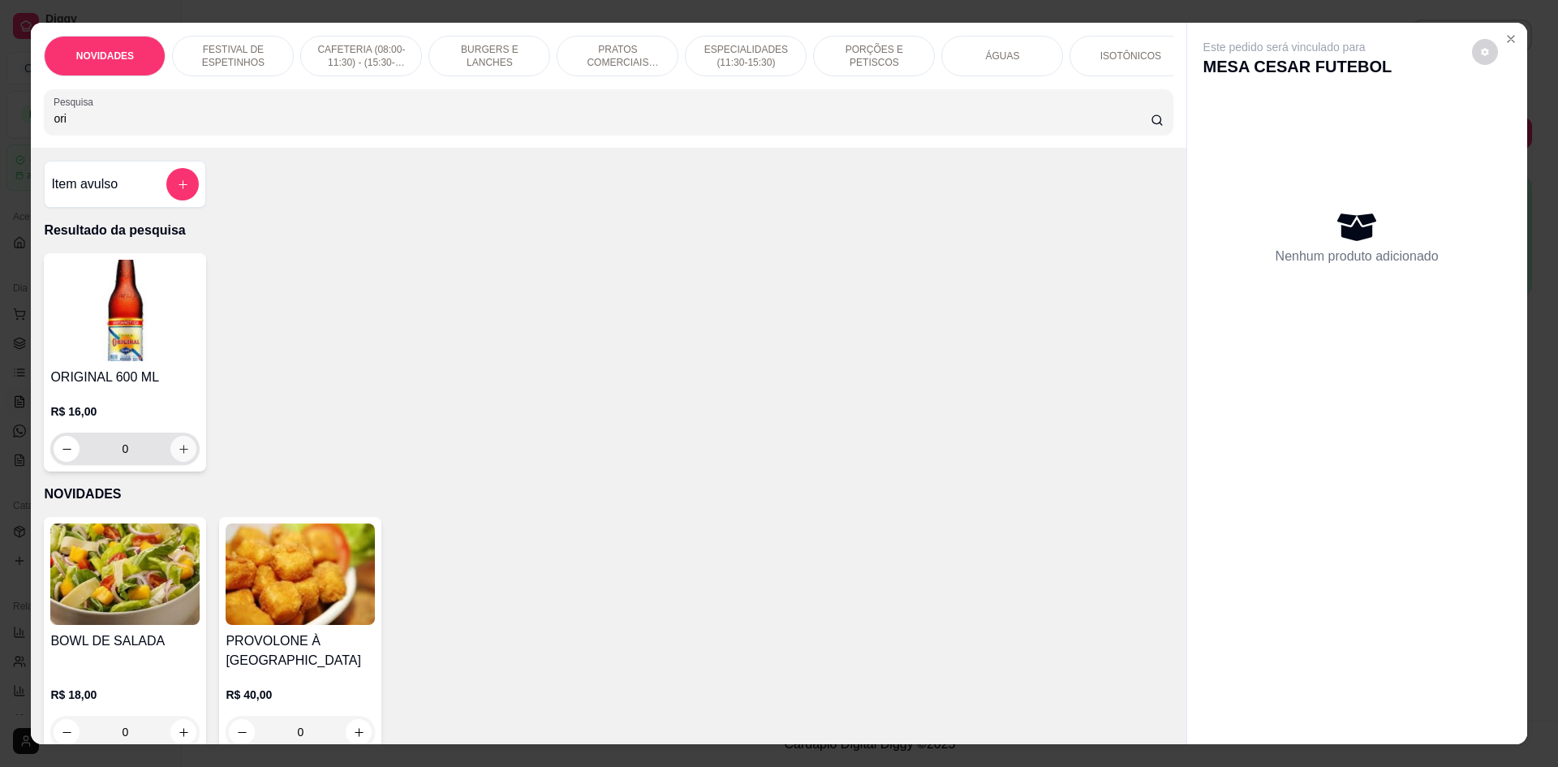
type input "ori"
click at [178, 455] on icon "increase-product-quantity" at bounding box center [184, 449] width 12 height 12
type input "1"
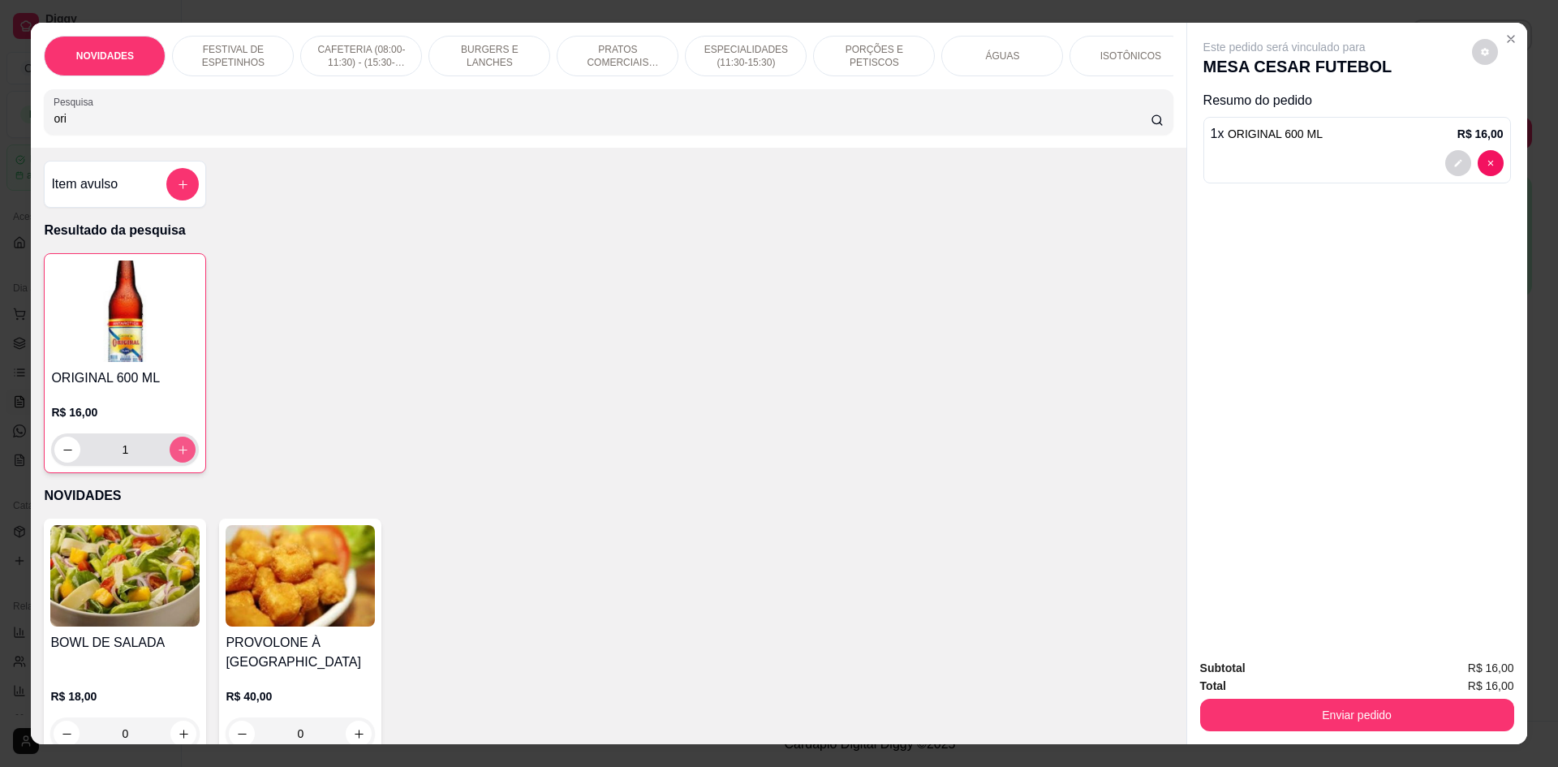
click at [171, 454] on button "increase-product-quantity" at bounding box center [183, 450] width 26 height 26
type input "2"
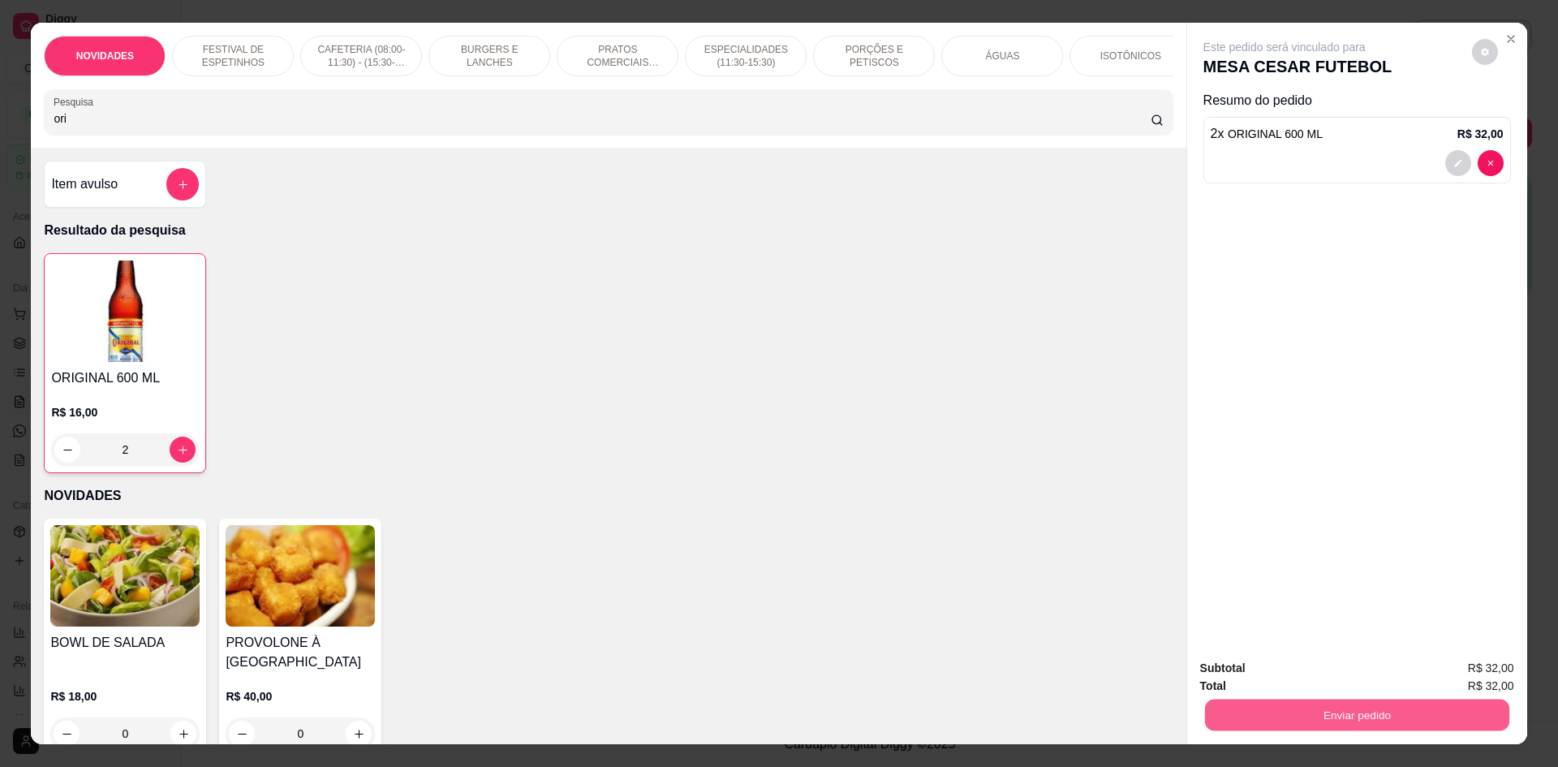
click at [1282, 706] on button "Enviar pedido" at bounding box center [1356, 715] width 304 height 32
click at [1278, 682] on button "Não registrar e enviar pedido" at bounding box center [1303, 675] width 169 height 31
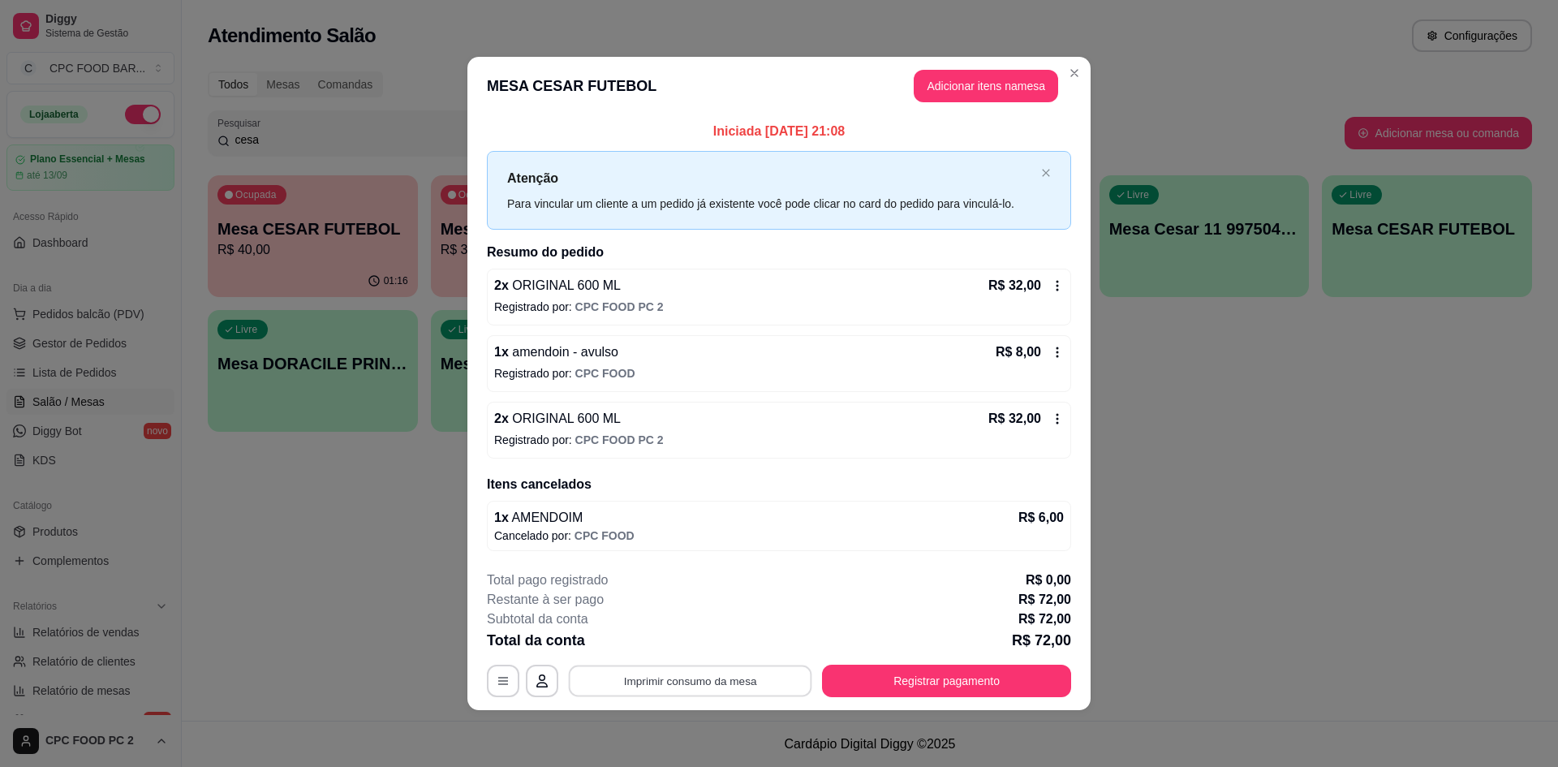
click at [642, 680] on button "Imprimir consumo da mesa" at bounding box center [690, 682] width 243 height 32
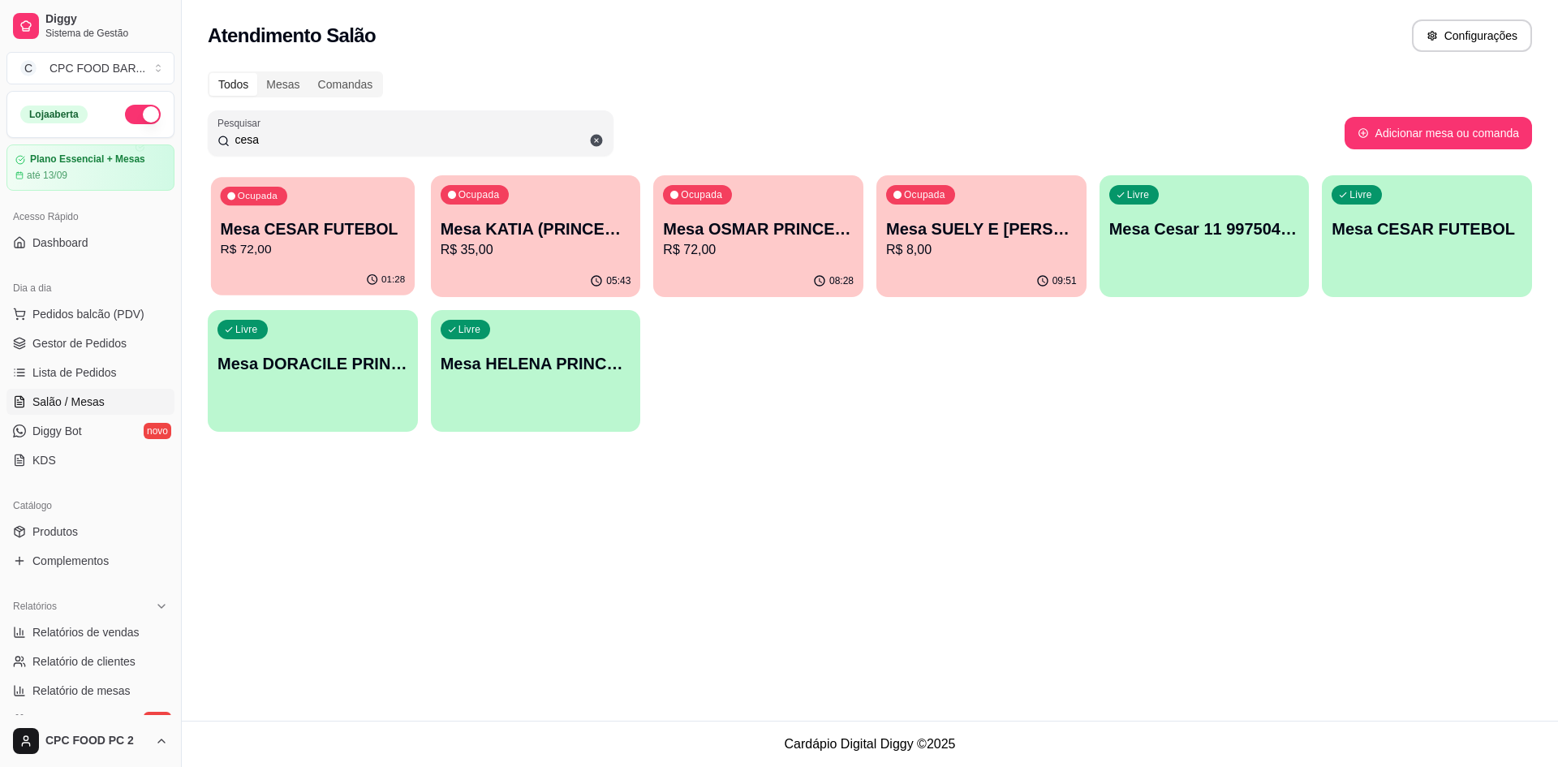
click at [308, 204] on div "Ocupada Mesa CESAR FUTEBOL R$ 72,00" at bounding box center [313, 221] width 204 height 88
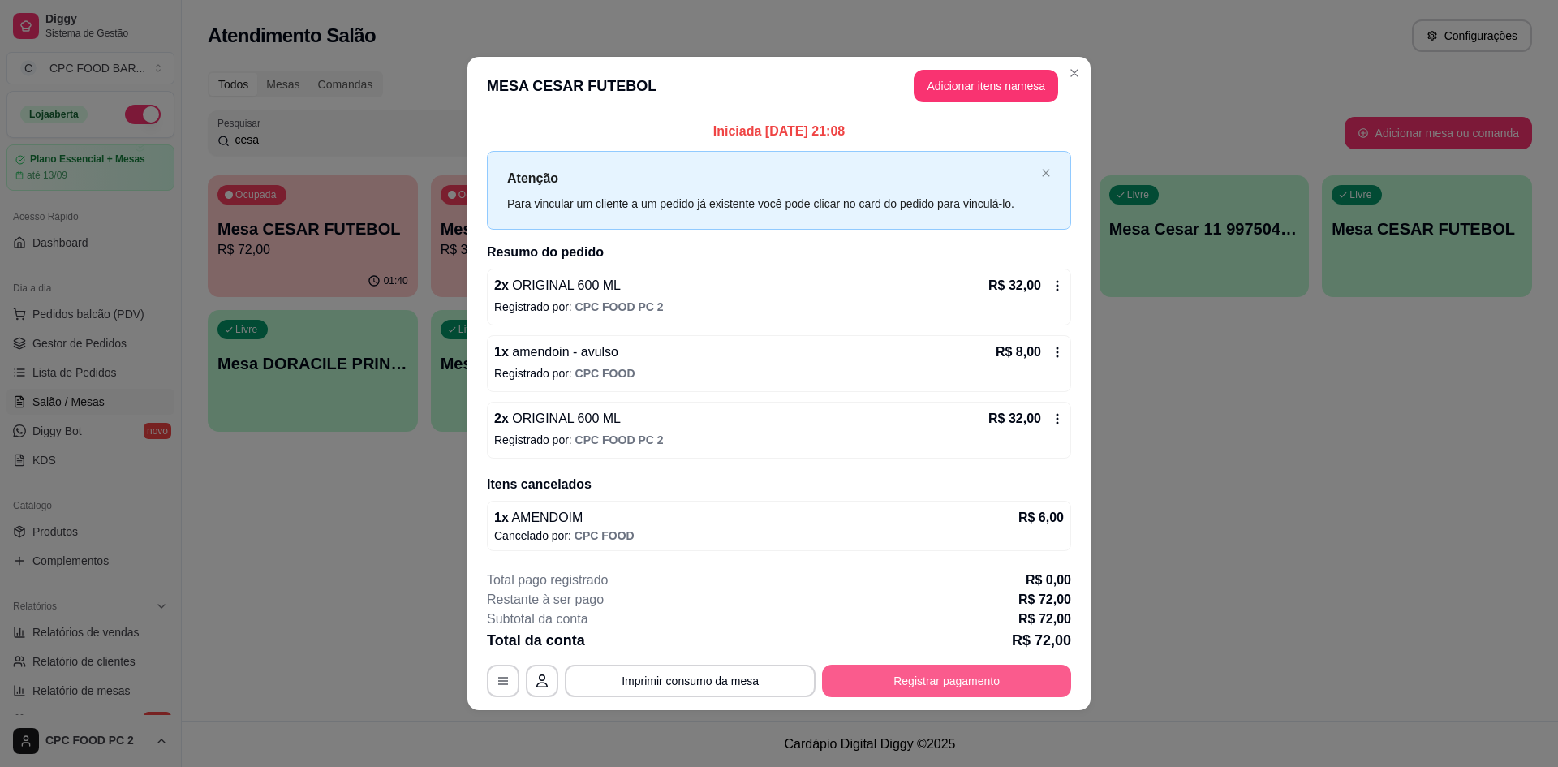
click at [899, 673] on button "Registrar pagamento" at bounding box center [946, 681] width 249 height 32
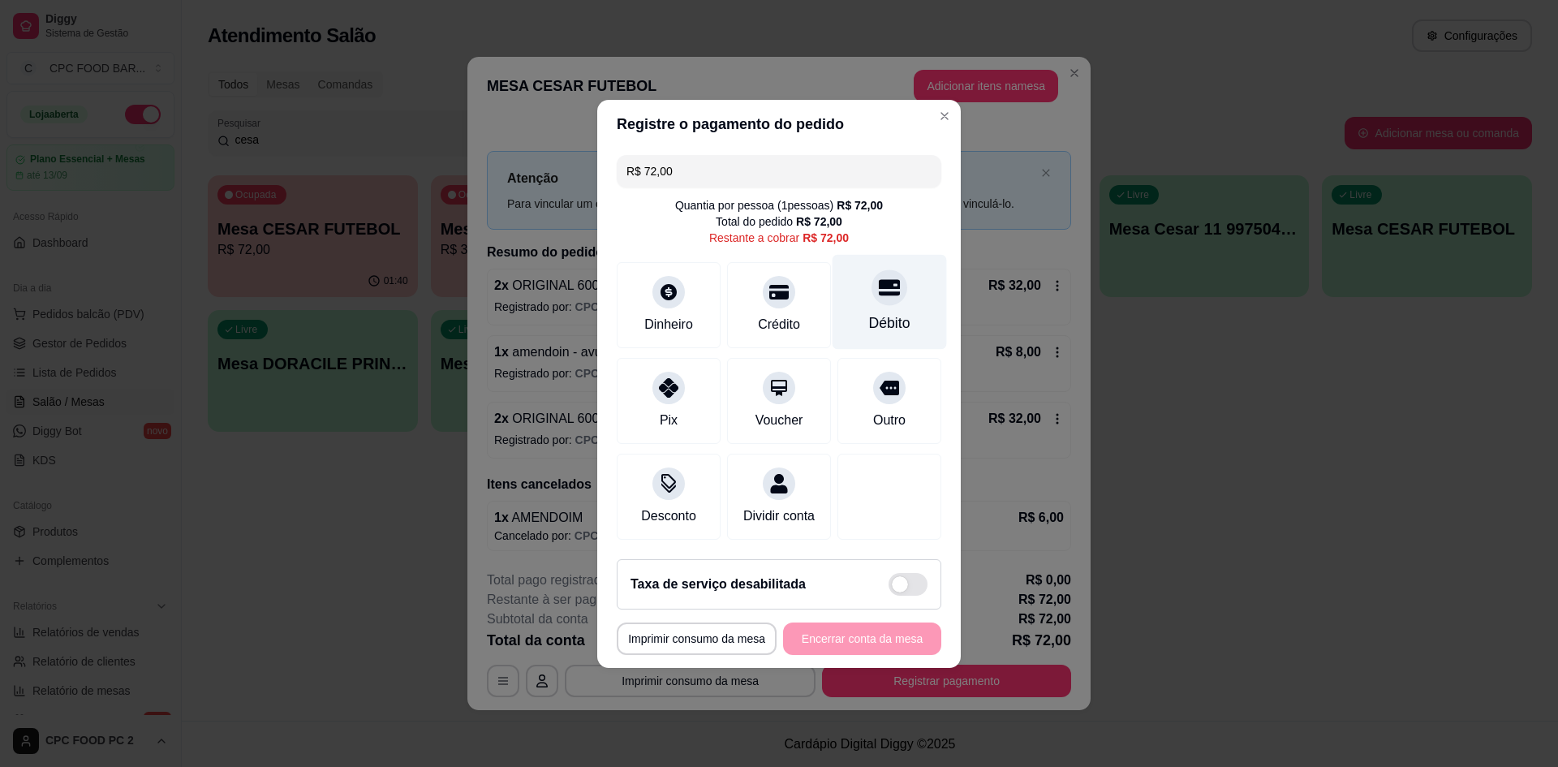
click at [888, 319] on div "Débito" at bounding box center [889, 322] width 41 height 21
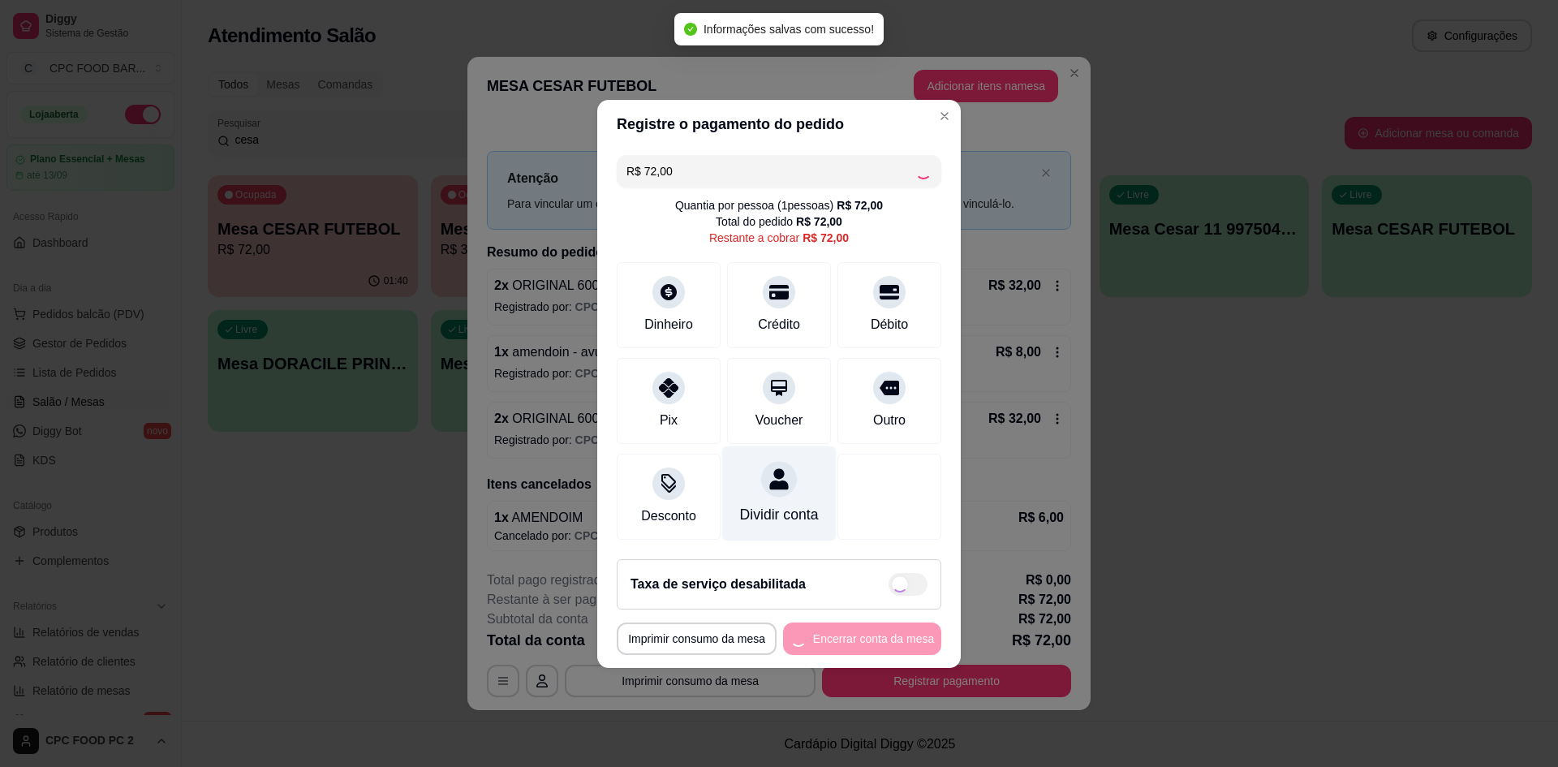
type input "R$ 0,00"
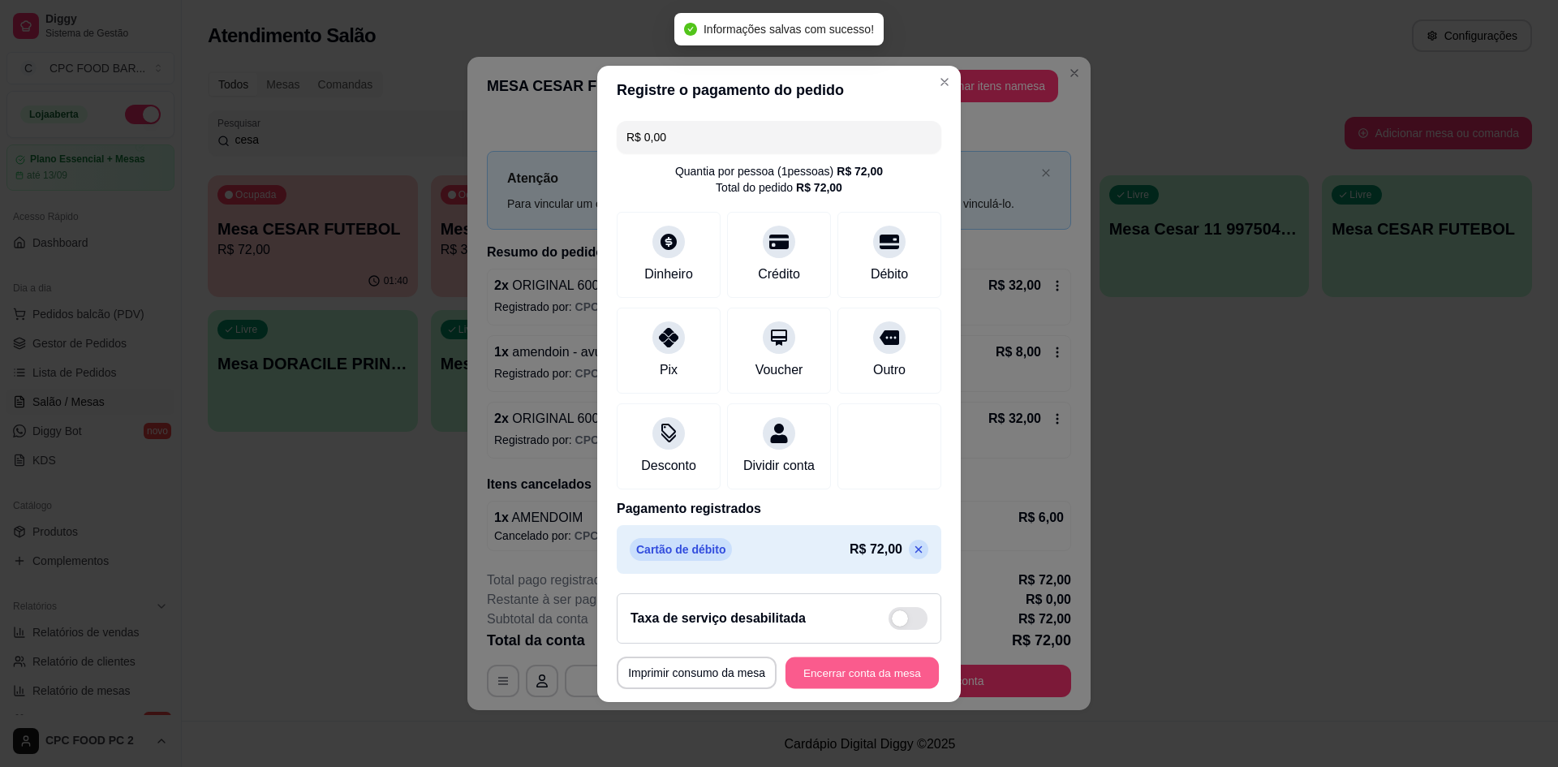
click at [853, 677] on button "Encerrar conta da mesa" at bounding box center [862, 673] width 153 height 32
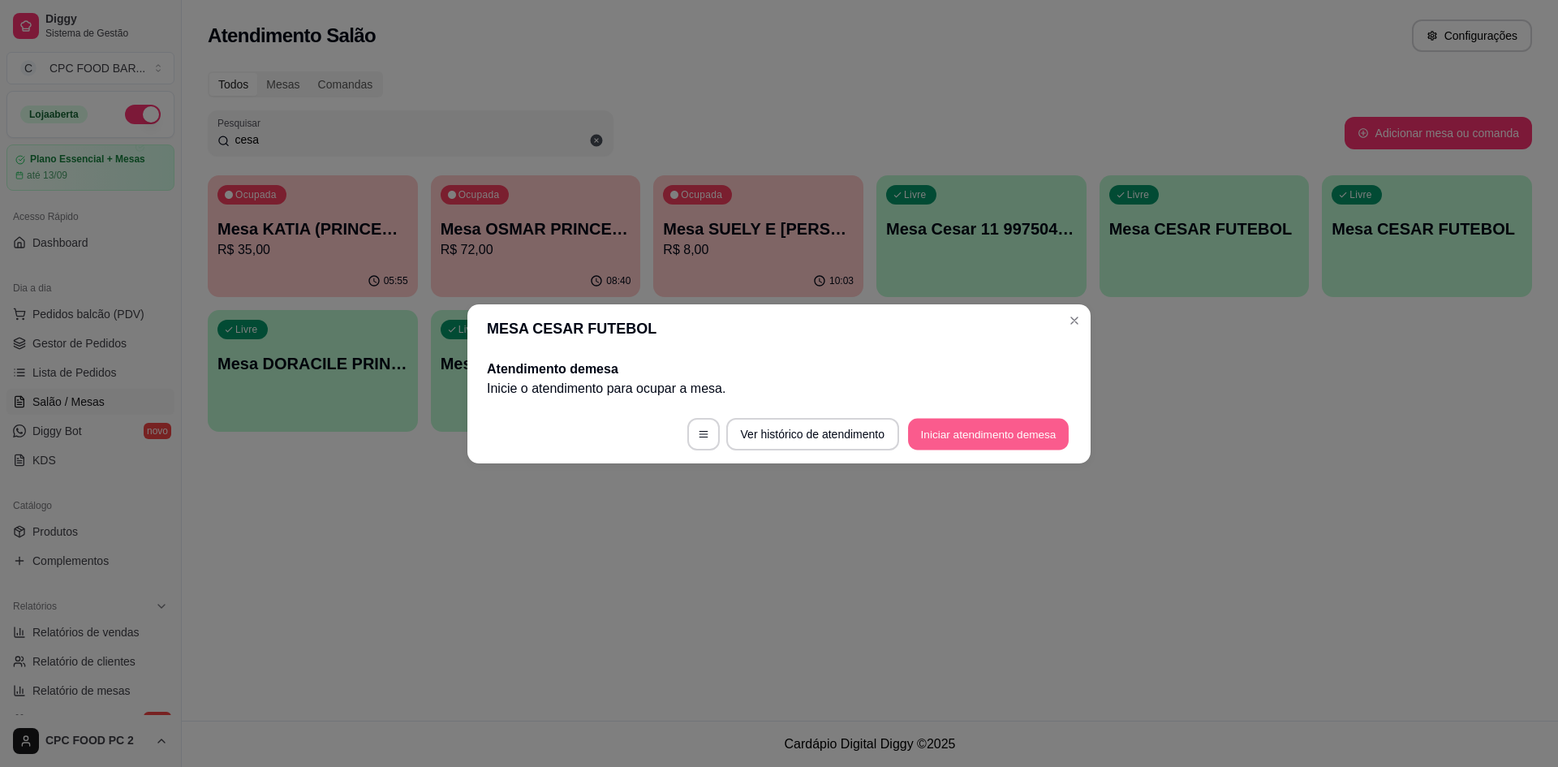
click at [999, 433] on button "Iniciar atendimento de mesa" at bounding box center [988, 434] width 161 height 32
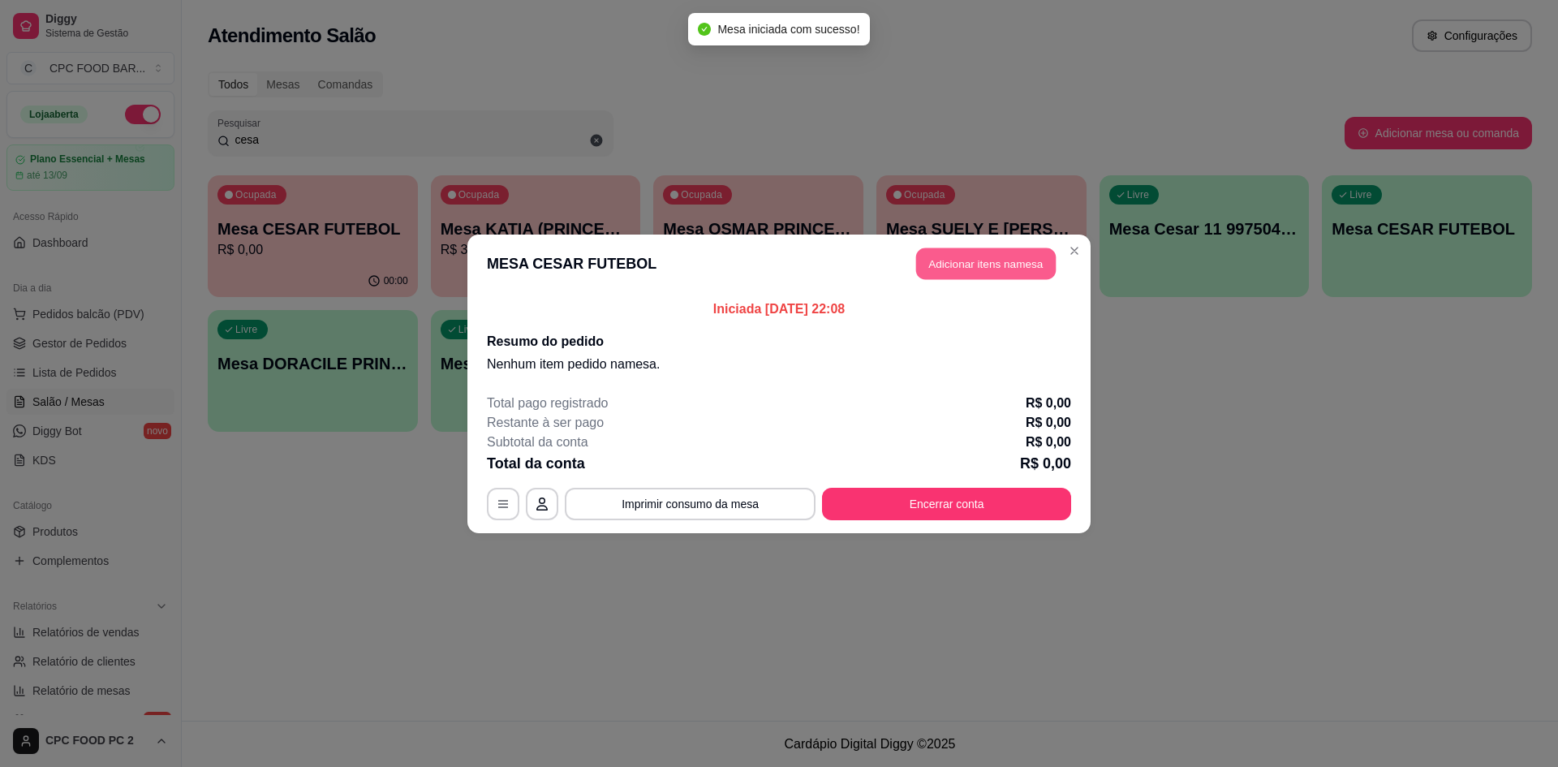
click at [980, 257] on button "Adicionar itens na mesa" at bounding box center [986, 264] width 140 height 32
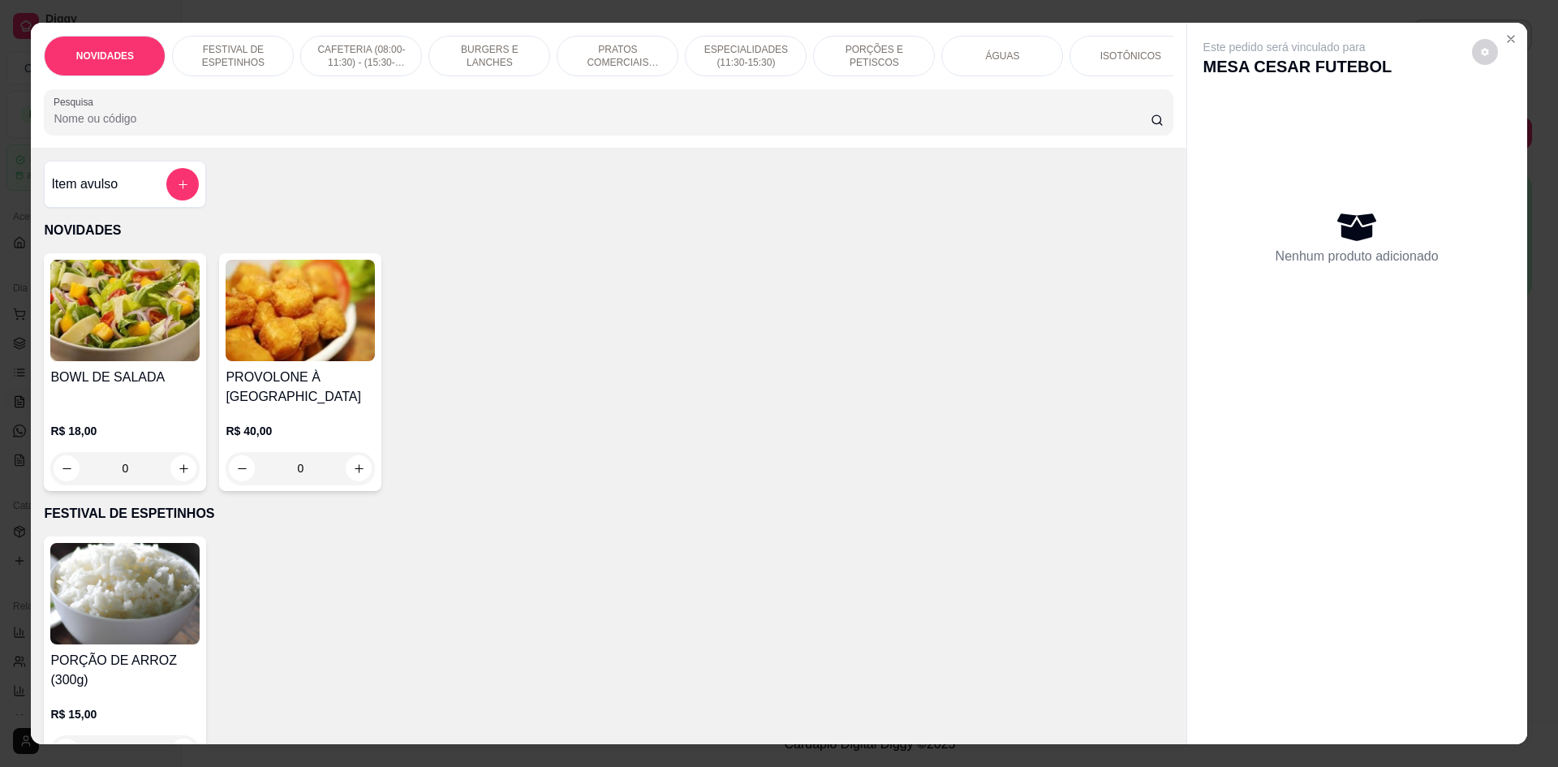
click at [622, 127] on input "Pesquisa" at bounding box center [602, 118] width 1096 height 16
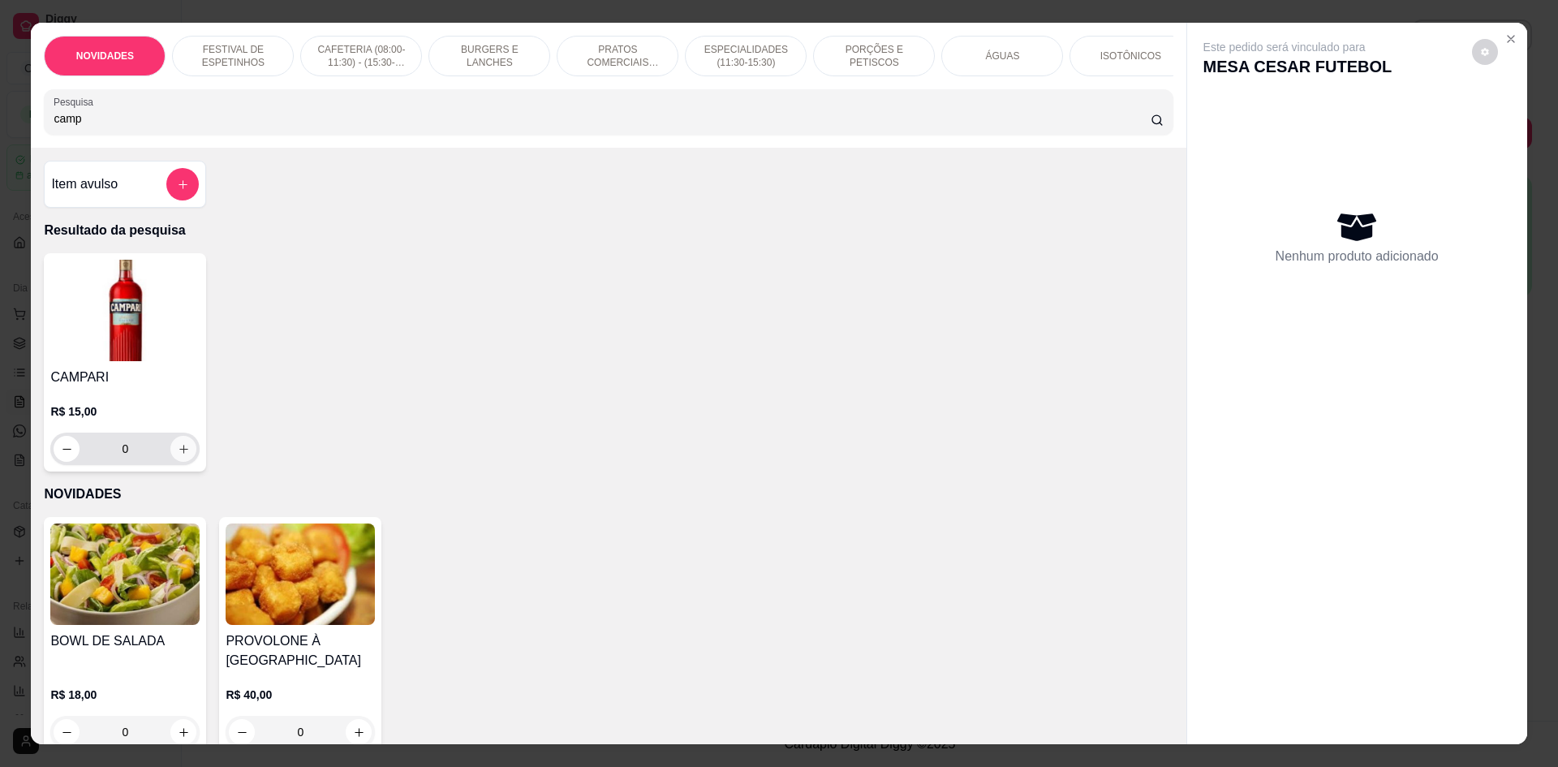
type input "camp"
click at [170, 460] on button "increase-product-quantity" at bounding box center [183, 449] width 26 height 26
type input "1"
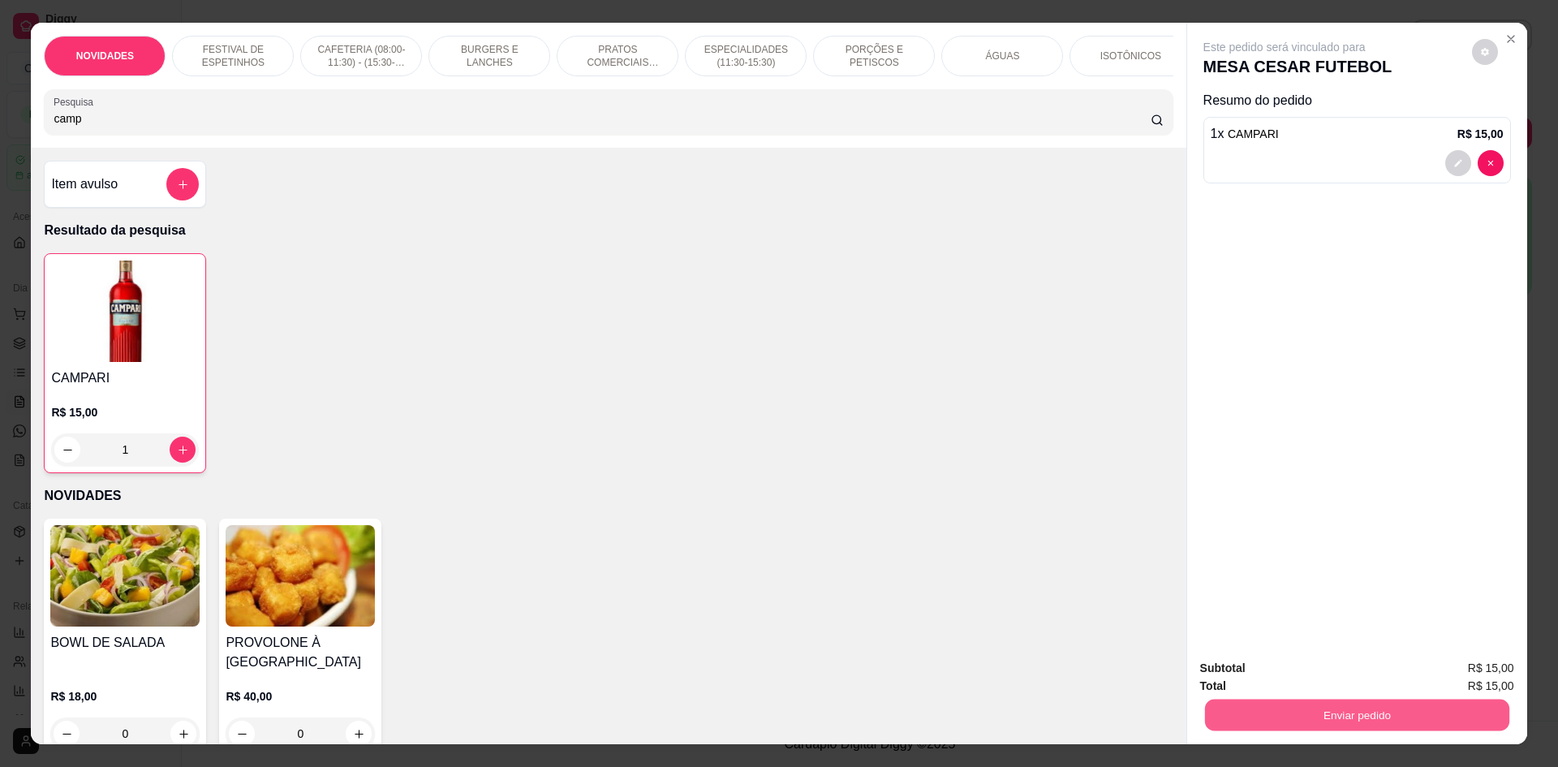
click at [1266, 713] on button "Enviar pedido" at bounding box center [1356, 715] width 304 height 32
click at [1269, 678] on button "Não registrar e enviar pedido" at bounding box center [1303, 675] width 169 height 31
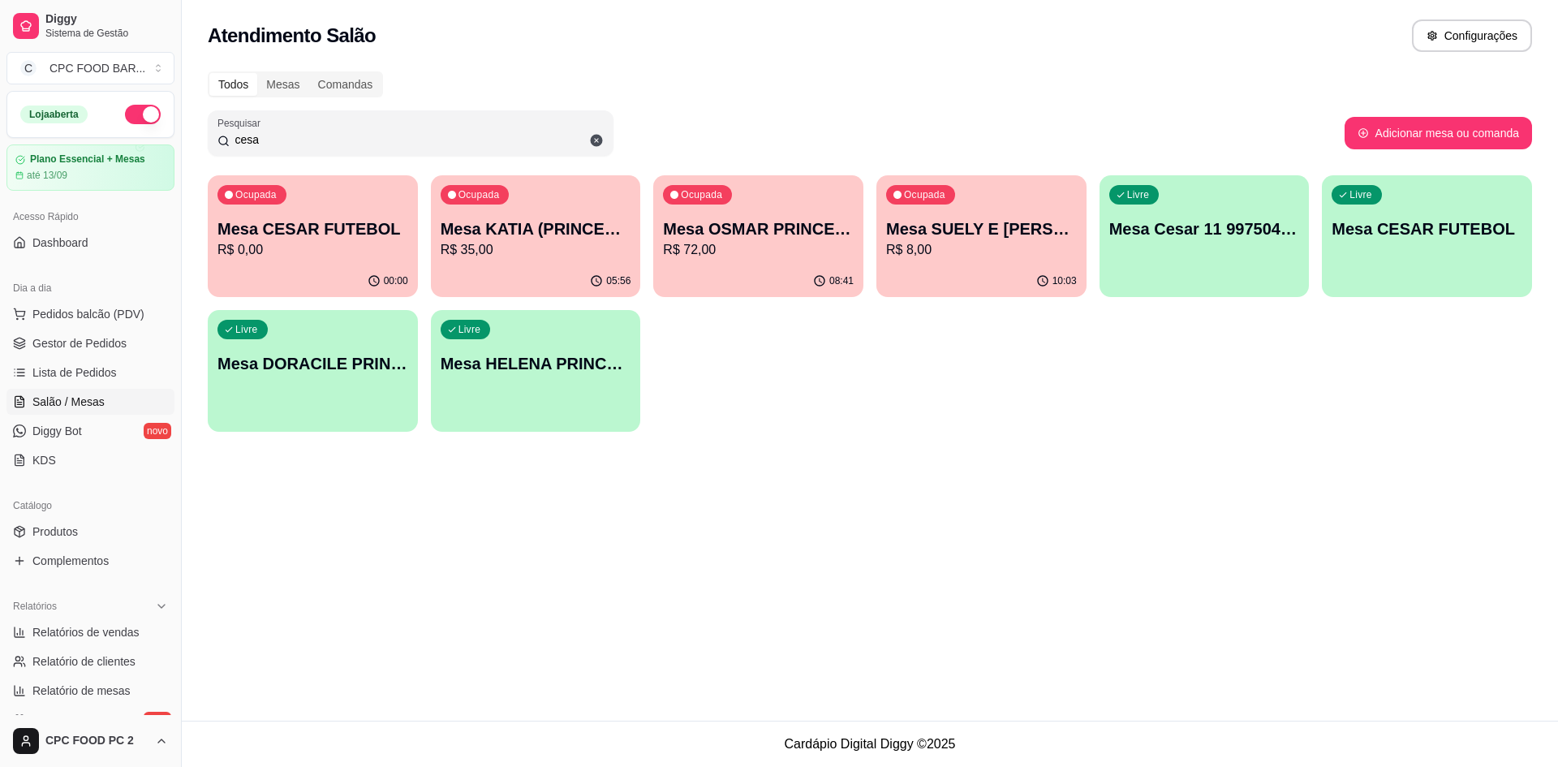
click at [680, 474] on div "Atendimento Salão Configurações Todos Mesas Comandas Pesquisar cesa Adicionar m…" at bounding box center [870, 360] width 1376 height 721
